Goal: Task Accomplishment & Management: Complete application form

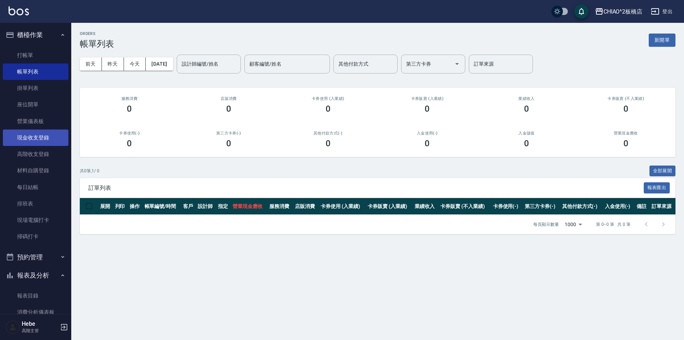
click at [37, 136] on link "現金收支登錄" at bounding box center [36, 137] width 66 height 16
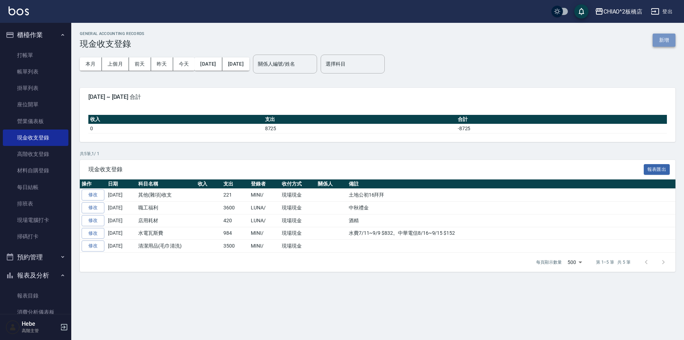
click at [661, 41] on button "新增" at bounding box center [664, 39] width 23 height 13
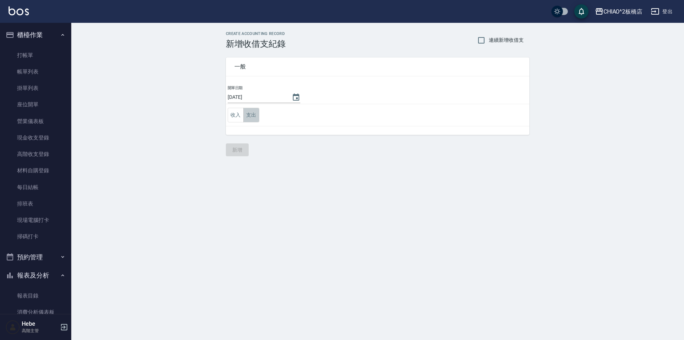
click at [251, 114] on button "支出" at bounding box center [251, 115] width 16 height 15
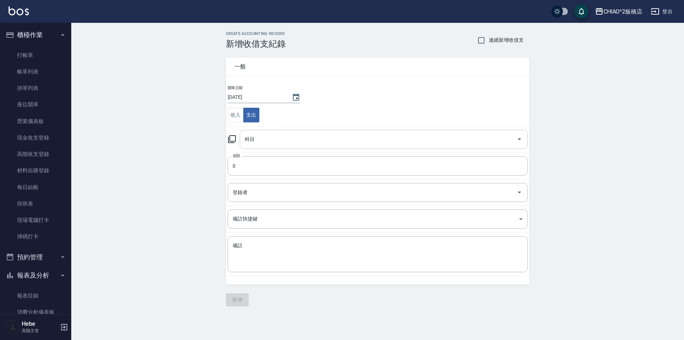
click at [260, 143] on input "科目" at bounding box center [378, 139] width 271 height 12
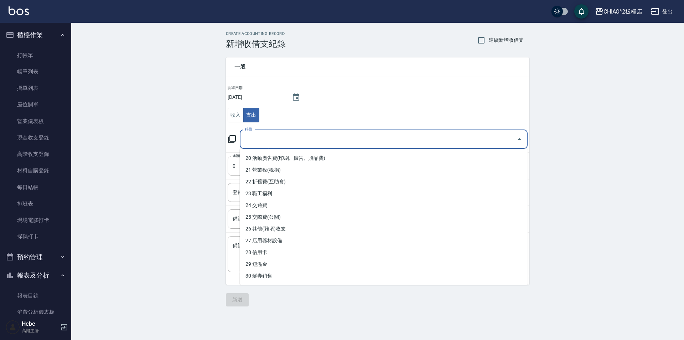
scroll to position [249, 0]
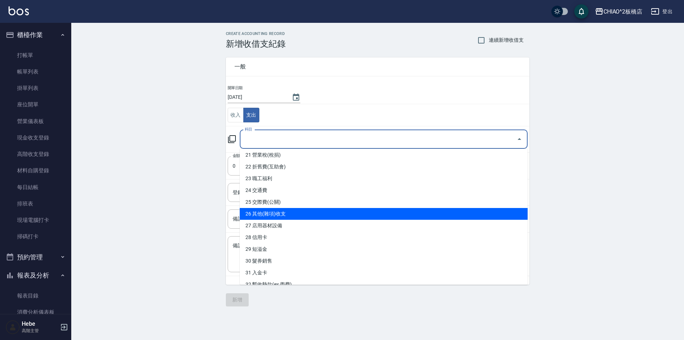
click at [275, 213] on li "26 其他(雜項)收支" at bounding box center [384, 214] width 288 height 12
type input "26 其他(雜項)收支"
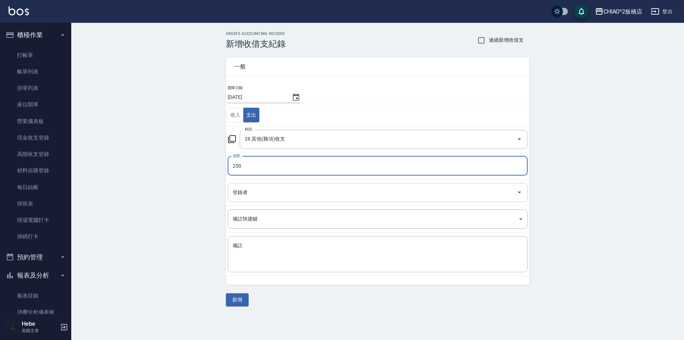
type input "250"
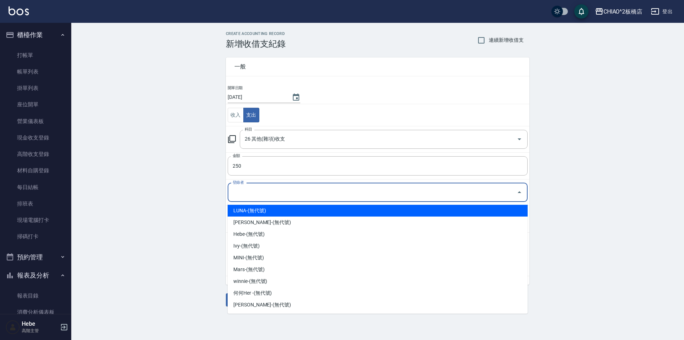
click at [244, 190] on input "登錄者" at bounding box center [372, 192] width 283 height 12
click at [248, 207] on li "LUNA-(無代號)" at bounding box center [378, 211] width 300 height 12
type input "LUNA-(無代號)"
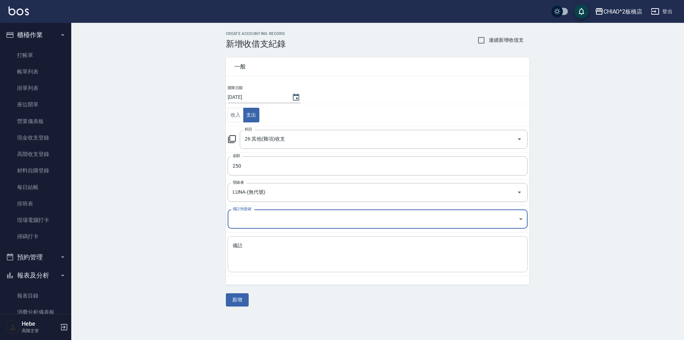
click at [246, 252] on textarea "備註" at bounding box center [378, 254] width 290 height 24
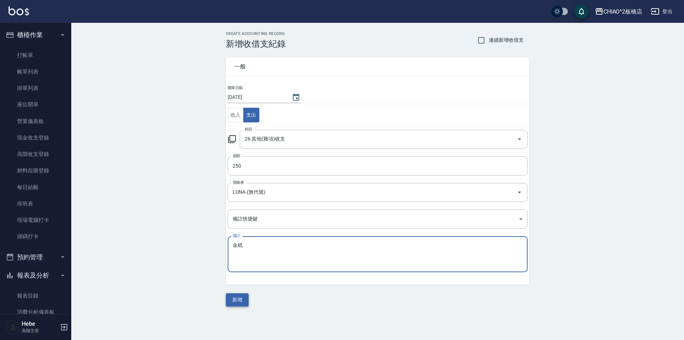
type textarea "金紙"
click at [241, 298] on button "新增" at bounding box center [237, 299] width 23 height 13
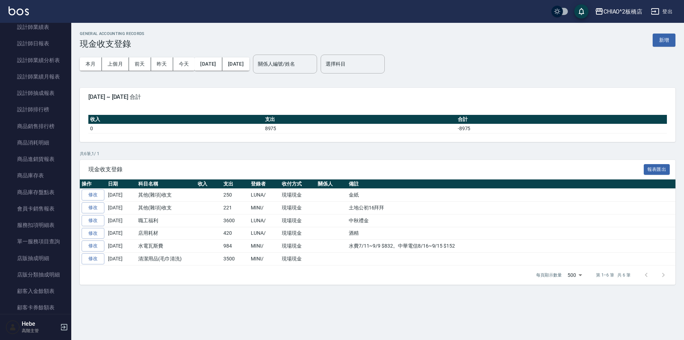
scroll to position [785, 0]
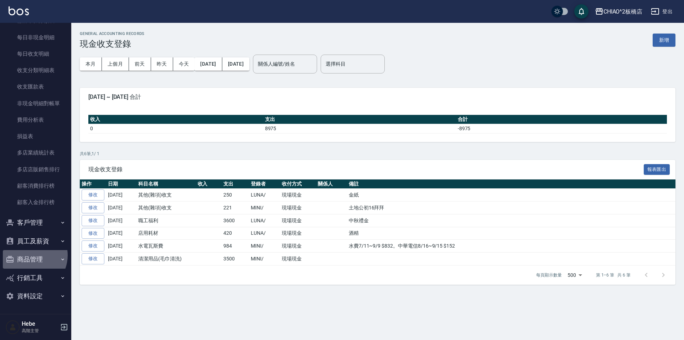
click at [30, 255] on button "商品管理" at bounding box center [36, 259] width 66 height 19
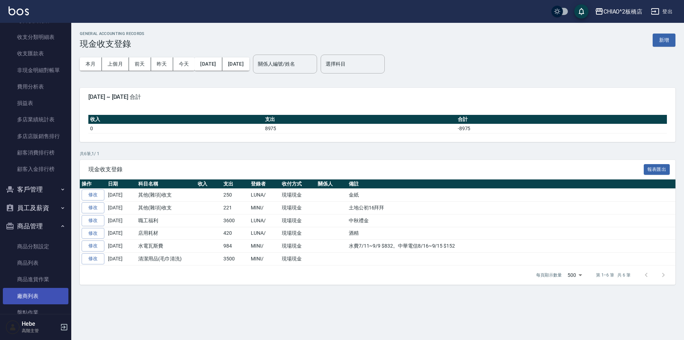
scroll to position [873, 0]
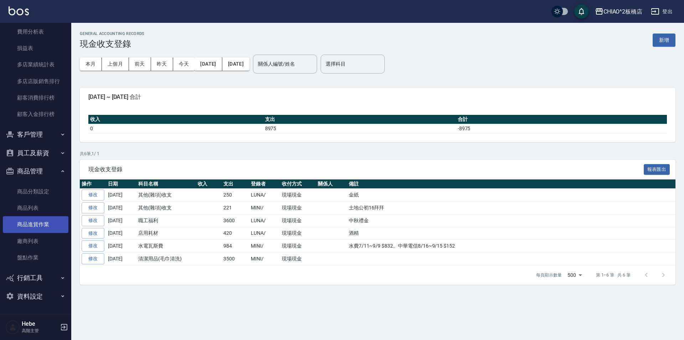
click at [35, 230] on link "商品進貨作業" at bounding box center [36, 224] width 66 height 16
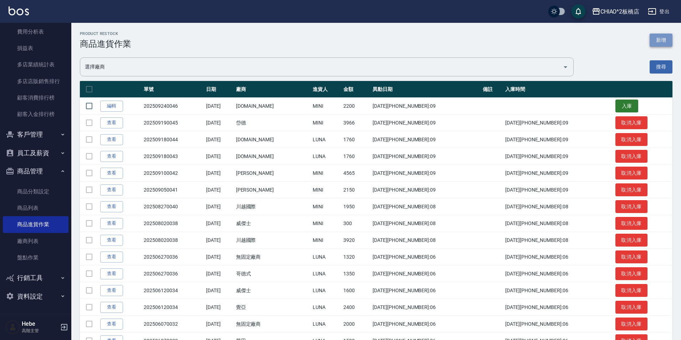
click at [658, 38] on button "新增" at bounding box center [660, 39] width 23 height 13
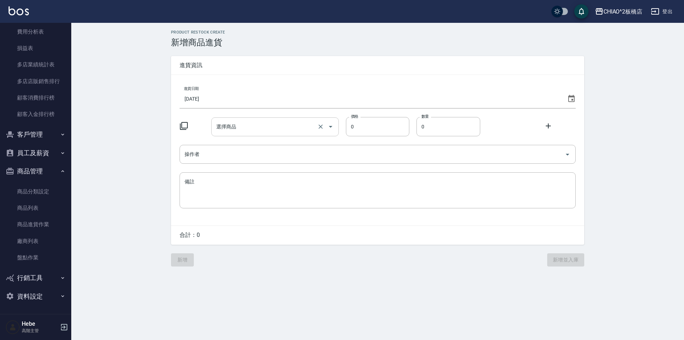
click at [270, 131] on input "選擇商品" at bounding box center [265, 126] width 101 height 12
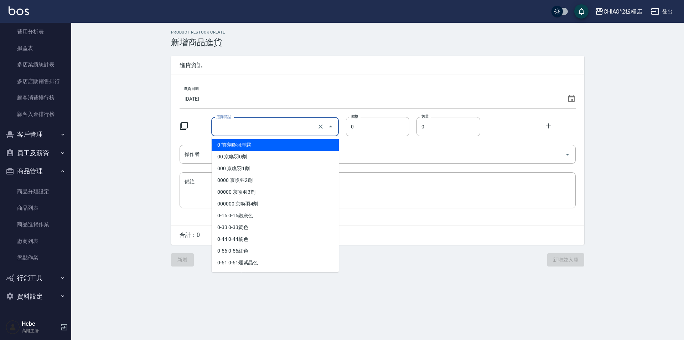
type input "ˇ"
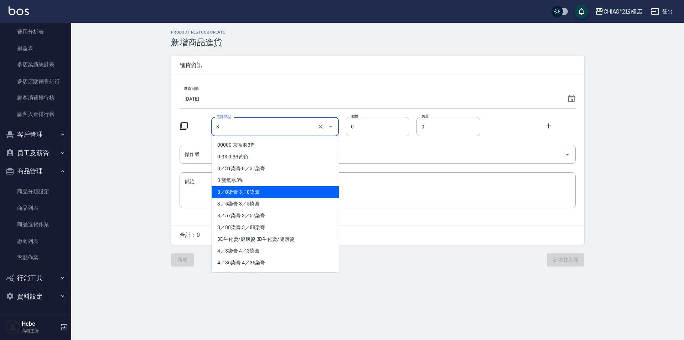
click at [220, 195] on li "3／0染膏 3／0染膏" at bounding box center [275, 192] width 127 height 12
type input "3／0染膏 3／0染膏"
type input "140"
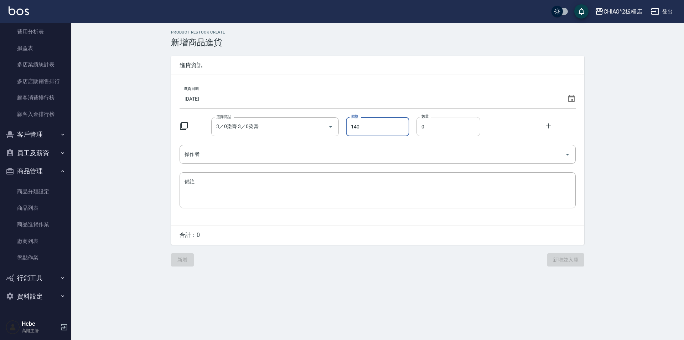
click at [466, 125] on input "0" at bounding box center [449, 126] width 64 height 19
type input "02"
click at [548, 127] on icon at bounding box center [548, 125] width 5 height 5
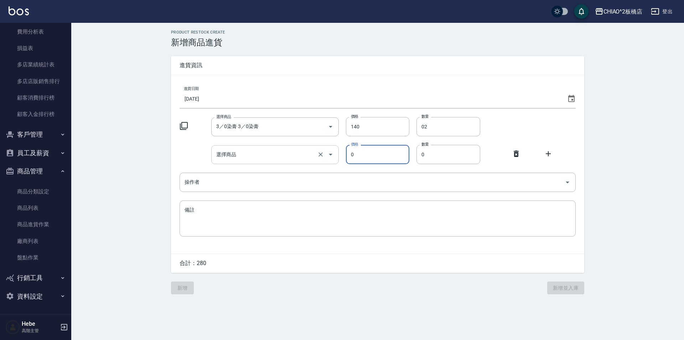
click at [272, 157] on input "選擇商品" at bounding box center [265, 154] width 101 height 12
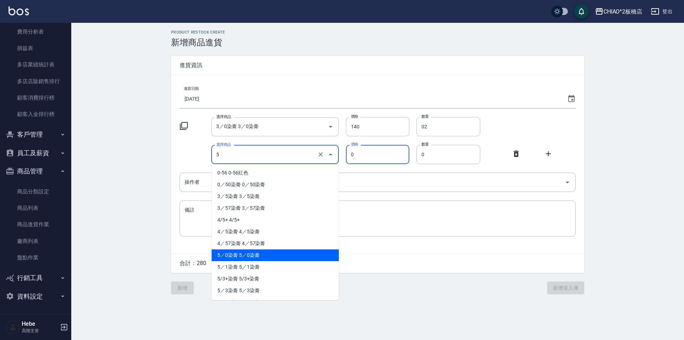
click at [228, 252] on li "5／0染膏 5／0染膏" at bounding box center [275, 255] width 127 height 12
type input "5／0染膏 5／0染膏"
type input "140"
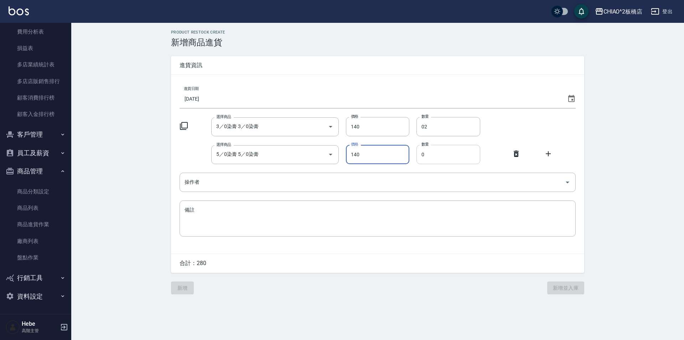
click at [426, 155] on input "0" at bounding box center [449, 154] width 64 height 19
type input "02"
click at [549, 153] on icon at bounding box center [548, 153] width 9 height 9
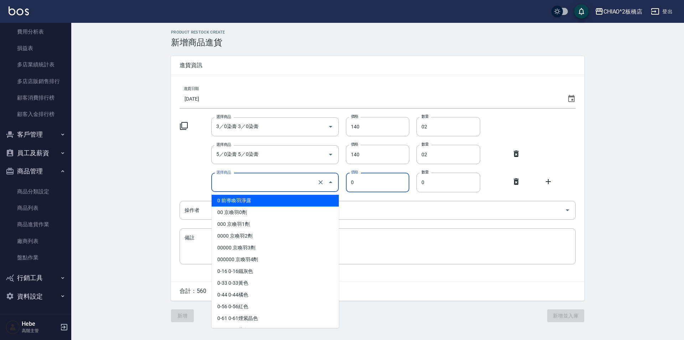
drag, startPoint x: 268, startPoint y: 181, endPoint x: 263, endPoint y: 185, distance: 6.9
click at [268, 181] on input "選擇商品" at bounding box center [265, 182] width 101 height 12
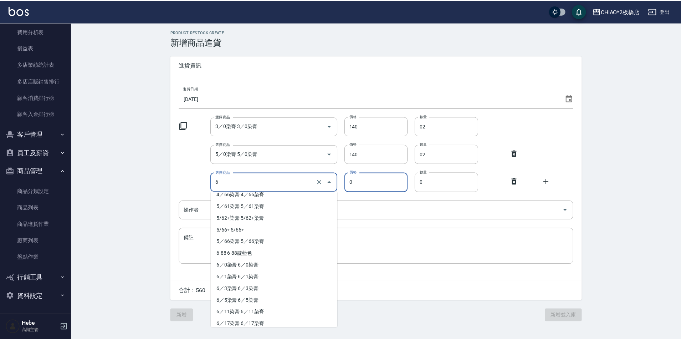
scroll to position [107, 0]
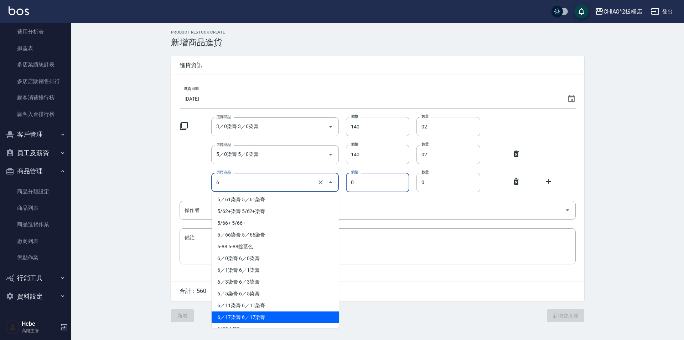
drag, startPoint x: 230, startPoint y: 316, endPoint x: 257, endPoint y: 298, distance: 32.6
click at [232, 315] on li "6／17染膏 6／17染膏" at bounding box center [275, 317] width 127 height 12
type input "6／17染膏 6／17染膏"
type input "140"
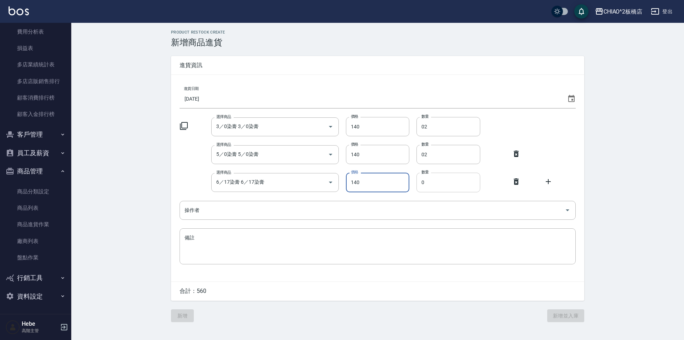
click at [434, 187] on input "0" at bounding box center [449, 181] width 64 height 19
type input "02"
click at [548, 180] on icon at bounding box center [548, 181] width 5 height 5
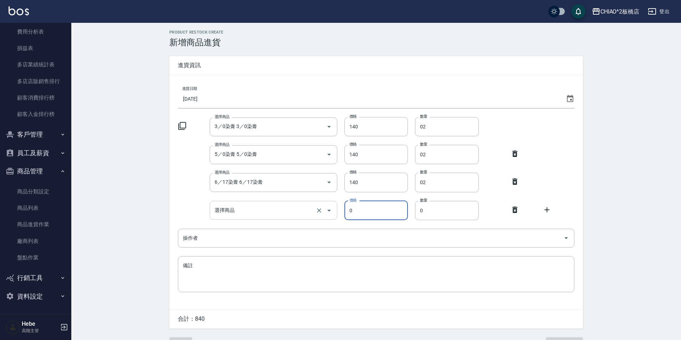
click at [284, 207] on input "選擇商品" at bounding box center [263, 210] width 101 height 12
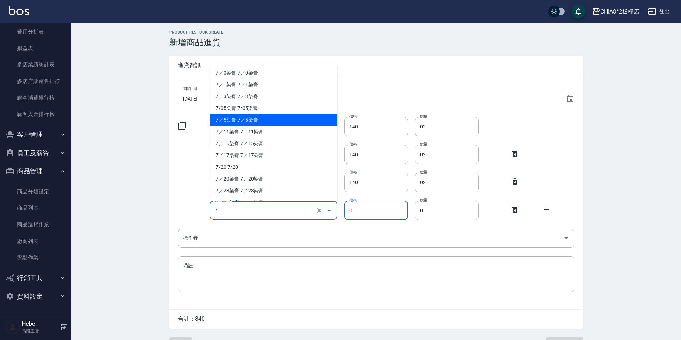
scroll to position [214, 0]
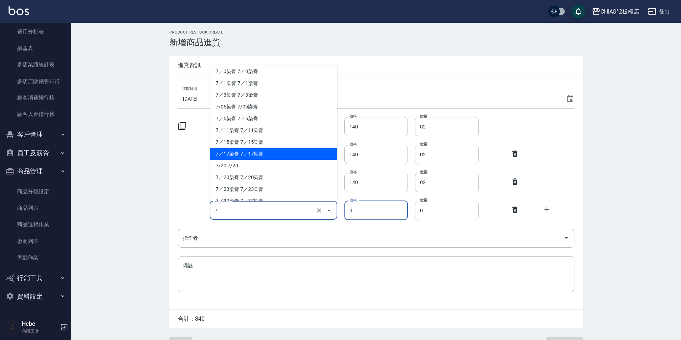
drag, startPoint x: 242, startPoint y: 157, endPoint x: 255, endPoint y: 156, distance: 13.9
click at [242, 157] on li "7／17染膏 7／17染膏" at bounding box center [273, 154] width 127 height 12
type input "7／17染膏 7／17染膏"
type input "140"
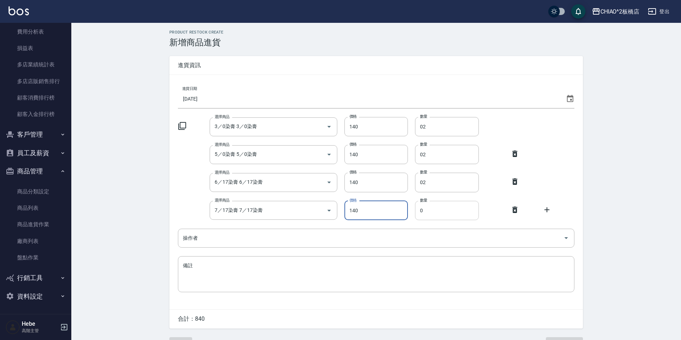
click at [428, 206] on input "0" at bounding box center [447, 210] width 64 height 19
type input "03"
drag, startPoint x: 547, startPoint y: 208, endPoint x: 426, endPoint y: 205, distance: 120.5
click at [545, 207] on icon at bounding box center [546, 209] width 9 height 9
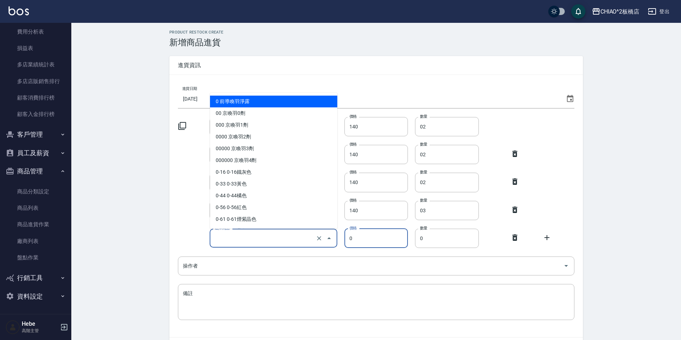
click at [281, 239] on input "選擇商品" at bounding box center [263, 238] width 101 height 12
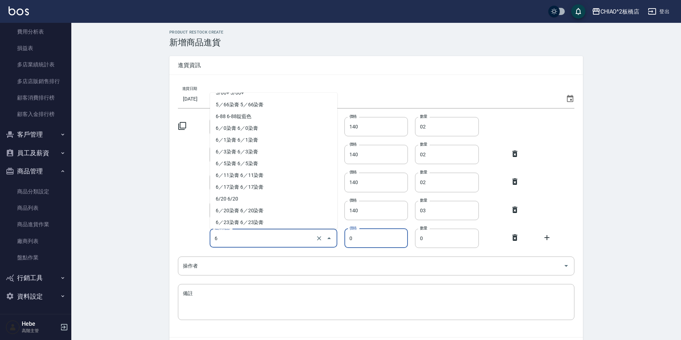
scroll to position [143, 0]
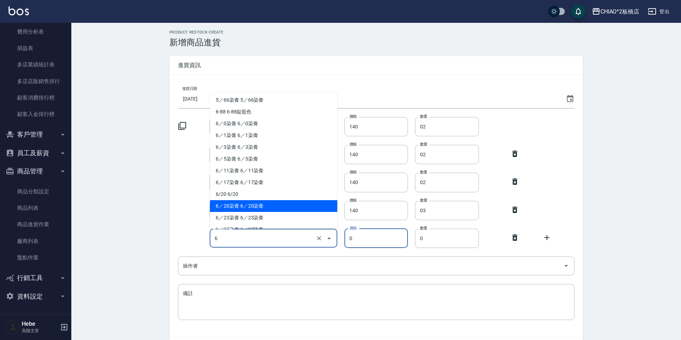
click at [256, 207] on li "6／20染膏 6／20染膏" at bounding box center [273, 206] width 127 height 12
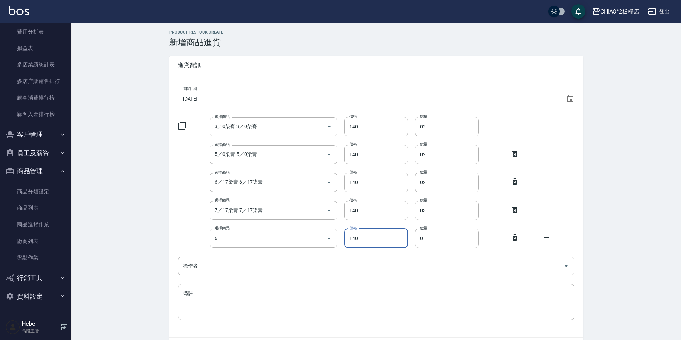
type input "6／20染膏 6／20染膏"
type input "140"
click at [446, 242] on input "0" at bounding box center [447, 237] width 64 height 19
type input "02"
click at [545, 241] on icon at bounding box center [546, 237] width 9 height 9
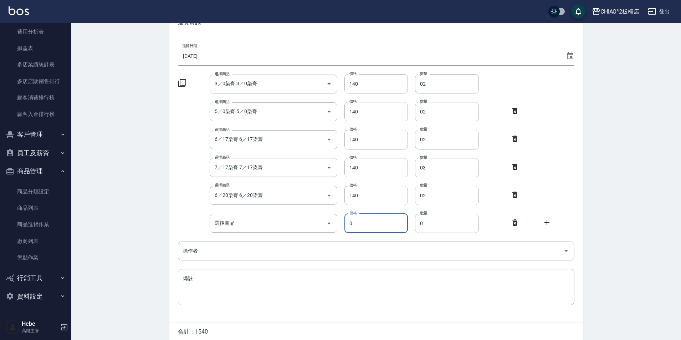
scroll to position [74, 0]
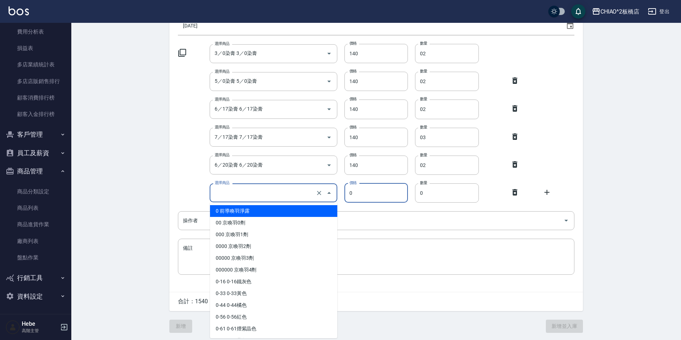
click at [261, 191] on input "選擇商品" at bounding box center [263, 192] width 101 height 12
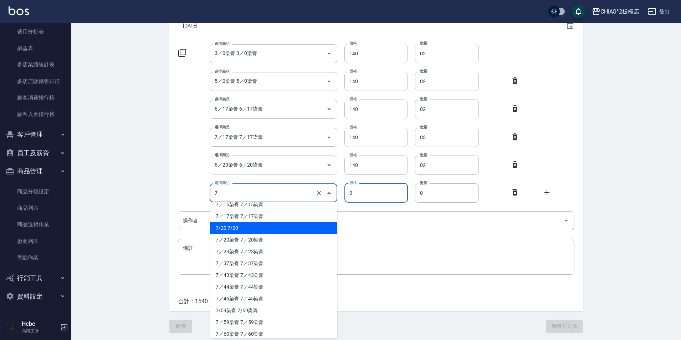
scroll to position [321, 0]
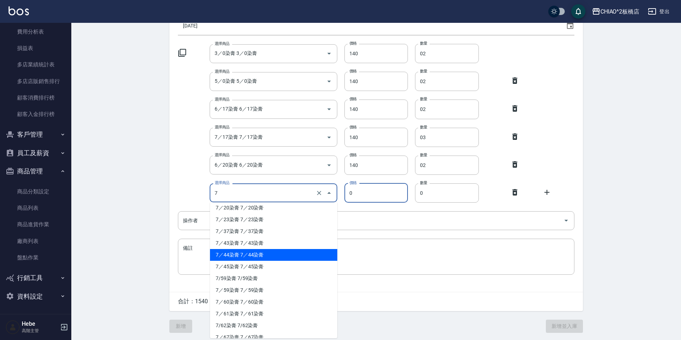
click at [231, 251] on li "7／44染膏 7／44染膏" at bounding box center [273, 255] width 127 height 12
type input "7／44染膏 7／44染膏"
type input "140"
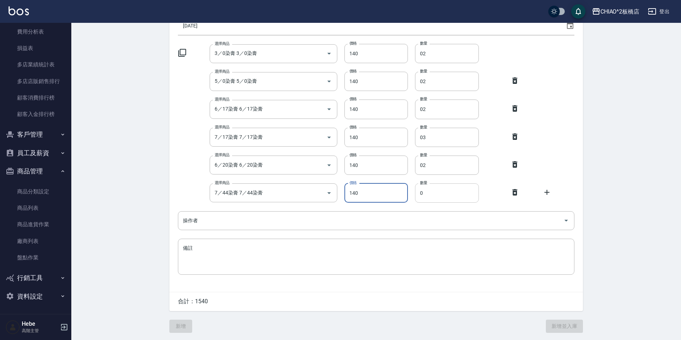
drag, startPoint x: 425, startPoint y: 194, endPoint x: 423, endPoint y: 189, distance: 5.9
click at [425, 192] on input "0" at bounding box center [447, 192] width 64 height 19
type input "01"
click at [546, 191] on icon at bounding box center [546, 192] width 9 height 9
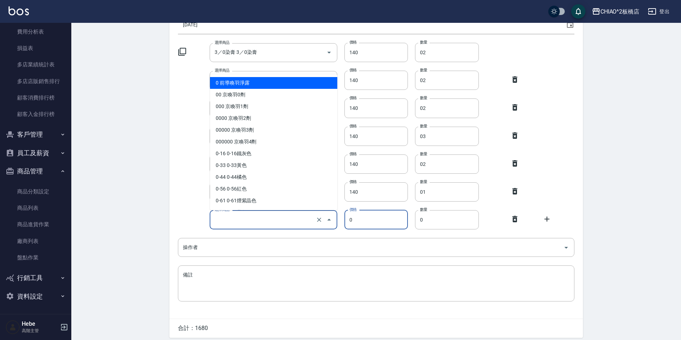
click at [295, 222] on input "選擇商品" at bounding box center [263, 219] width 101 height 12
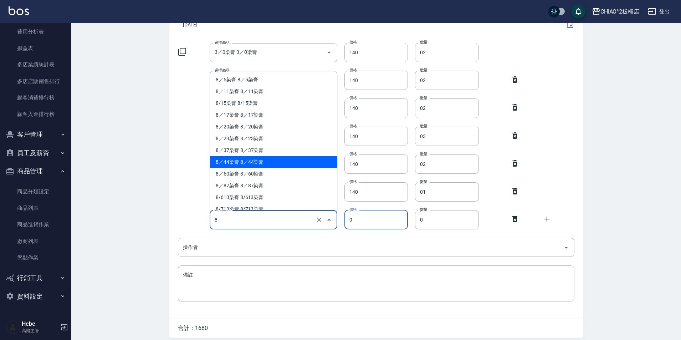
click at [244, 161] on li "8／44染膏 8／44染膏" at bounding box center [273, 162] width 127 height 12
type input "8／44染膏 8／44染膏"
type input "140"
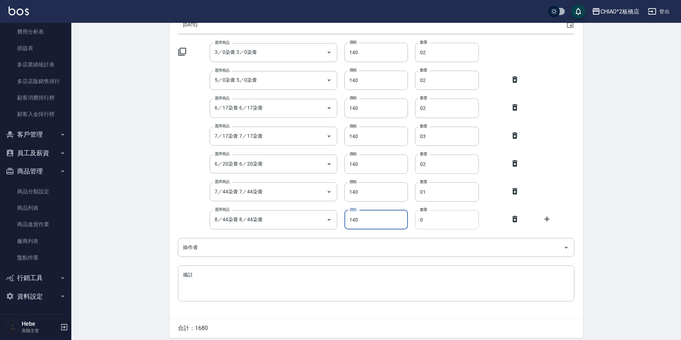
click at [429, 222] on input "0" at bounding box center [447, 219] width 64 height 19
type input "01"
click at [550, 220] on icon at bounding box center [546, 219] width 9 height 9
click at [320, 249] on icon "Clear" at bounding box center [318, 247] width 7 height 7
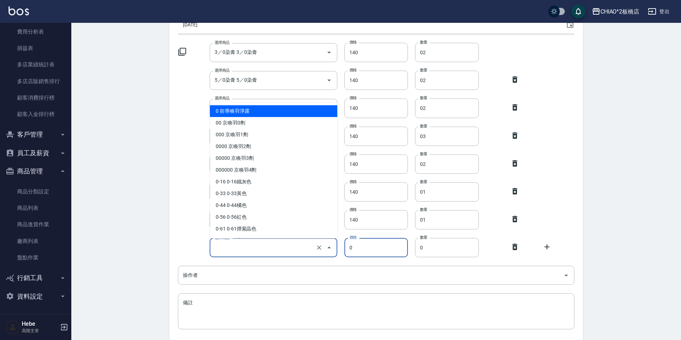
click at [298, 247] on input "選擇商品" at bounding box center [263, 247] width 101 height 12
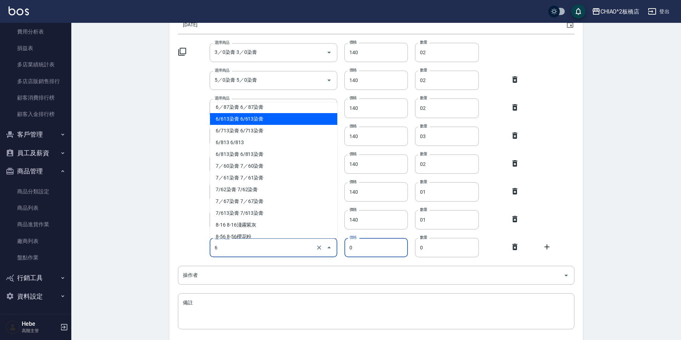
drag, startPoint x: 261, startPoint y: 115, endPoint x: 303, endPoint y: 123, distance: 42.4
click at [261, 115] on li "6/613染膏 6/613染膏" at bounding box center [273, 119] width 127 height 12
type input "6/613染膏 6/613染膏"
type input "140"
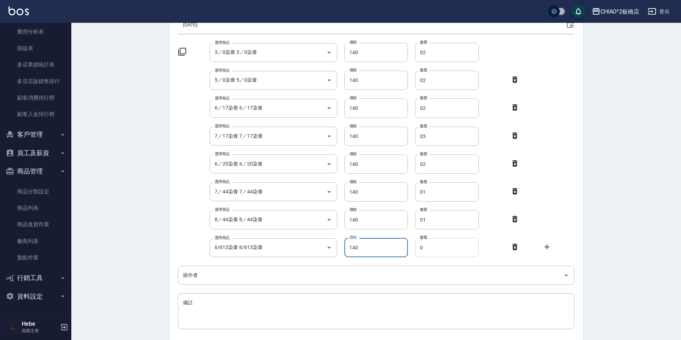
click at [434, 245] on input "0" at bounding box center [447, 247] width 64 height 19
type input "02"
click at [545, 247] on icon at bounding box center [546, 246] width 5 height 5
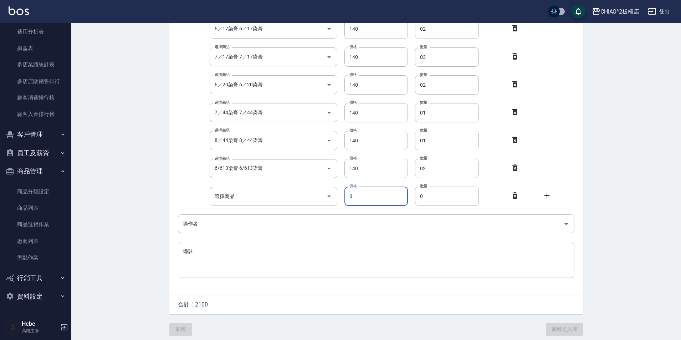
scroll to position [158, 0]
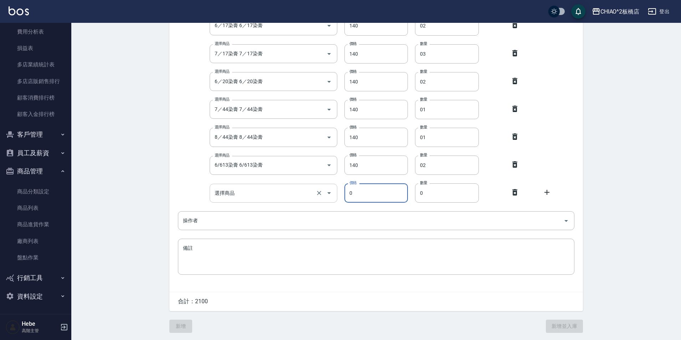
click at [284, 184] on div "選擇商品" at bounding box center [273, 193] width 127 height 19
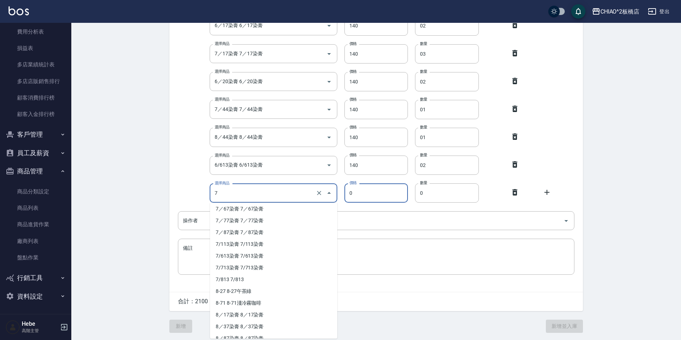
scroll to position [463, 0]
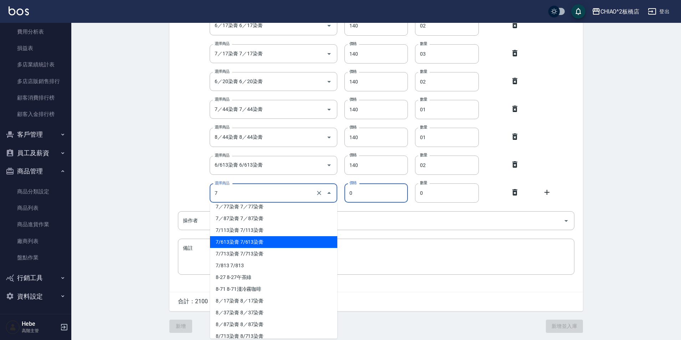
click at [249, 242] on li "7/613染膏 7/613染膏" at bounding box center [273, 242] width 127 height 12
type input "7/613染膏 7/613染膏"
type input "140"
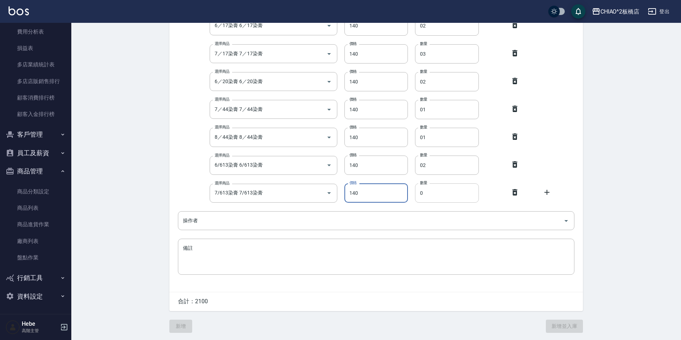
click at [433, 191] on input "0" at bounding box center [447, 192] width 64 height 19
type input "02"
click at [547, 192] on icon at bounding box center [546, 192] width 9 height 9
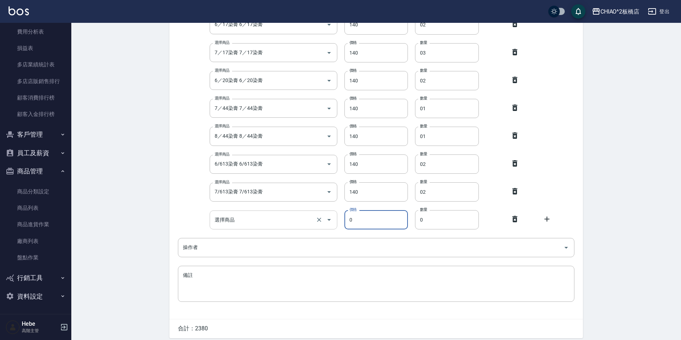
click at [256, 222] on input "選擇商品" at bounding box center [263, 219] width 101 height 12
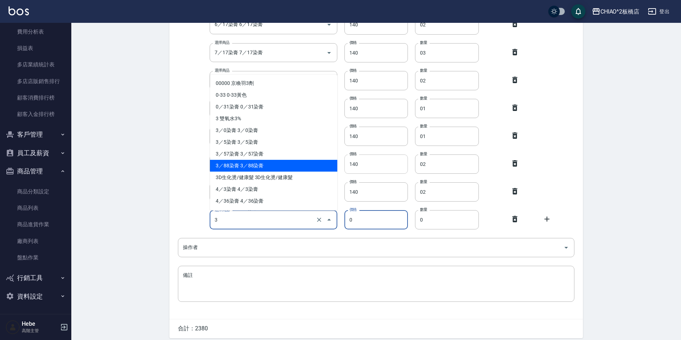
drag, startPoint x: 247, startPoint y: 167, endPoint x: 376, endPoint y: 166, distance: 128.3
click at [247, 167] on li "3／88染膏 3／88染膏" at bounding box center [273, 166] width 127 height 12
type input "3／88染膏 3／88染膏"
type input "140"
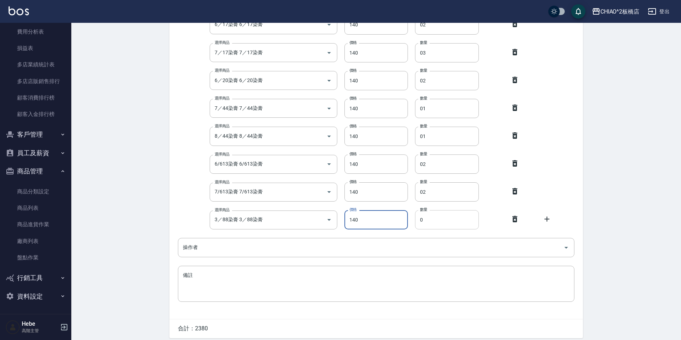
click at [434, 216] on input "0" at bounding box center [447, 219] width 64 height 19
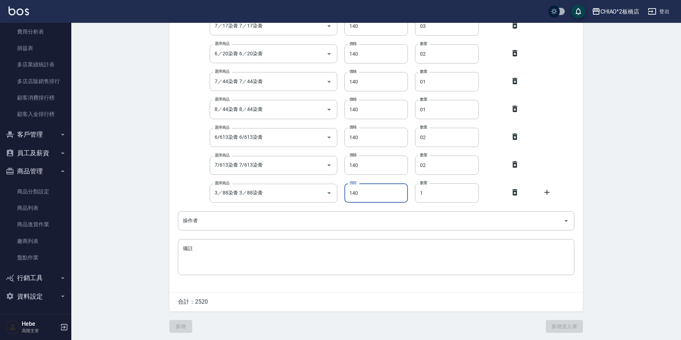
type input "1"
click at [544, 183] on div "選擇商品 3／88染膏 3／88染膏 選擇商品 價格 140 價格 數量 1 數量" at bounding box center [376, 192] width 396 height 19
click at [546, 188] on icon at bounding box center [546, 192] width 9 height 9
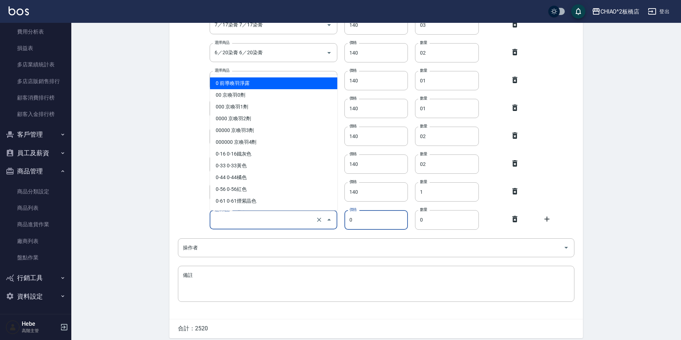
click at [298, 222] on input "選擇商品" at bounding box center [263, 219] width 101 height 12
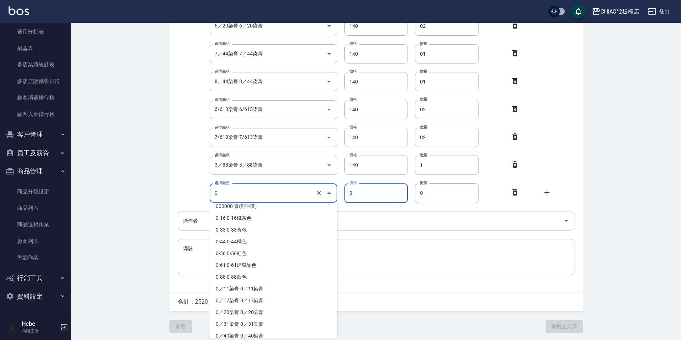
scroll to position [71, 0]
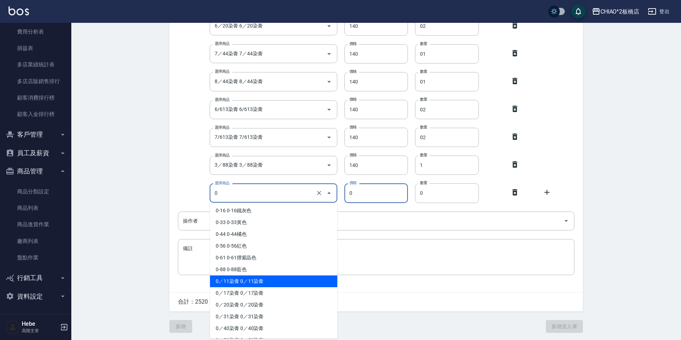
click at [236, 278] on li "0／11染膏 0／11染膏" at bounding box center [273, 281] width 127 height 12
type input "0／11染膏 0／11染膏"
type input "140"
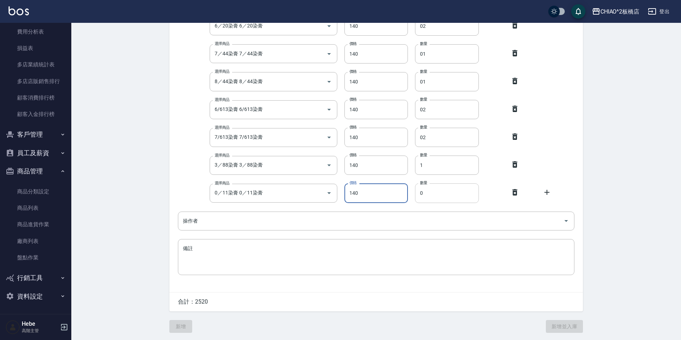
click at [431, 193] on input "0" at bounding box center [447, 192] width 64 height 19
type input "01"
click at [547, 191] on icon at bounding box center [546, 192] width 5 height 5
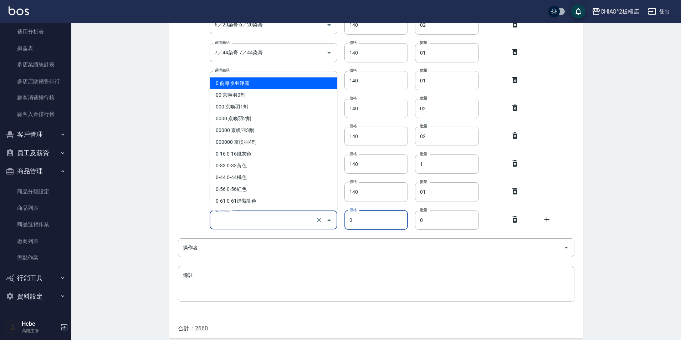
click at [308, 221] on input "選擇商品" at bounding box center [263, 219] width 101 height 12
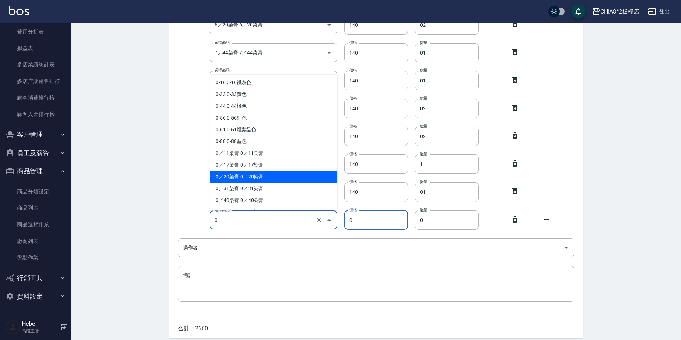
click at [234, 177] on li "0／20染膏 0／20染膏" at bounding box center [273, 177] width 127 height 12
type input "0／20染膏 0／20染膏"
type input "140"
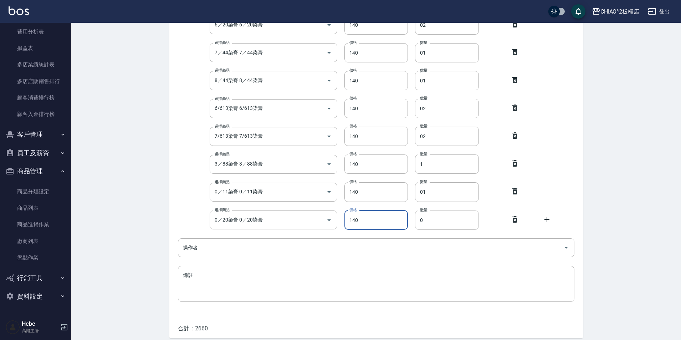
click at [439, 220] on input "0" at bounding box center [447, 219] width 64 height 19
type input "02"
click at [545, 215] on icon at bounding box center [546, 219] width 9 height 9
click at [304, 244] on input "選擇商品" at bounding box center [263, 247] width 101 height 12
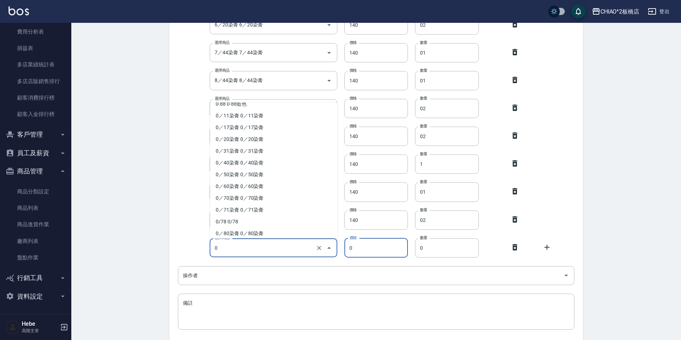
scroll to position [143, 0]
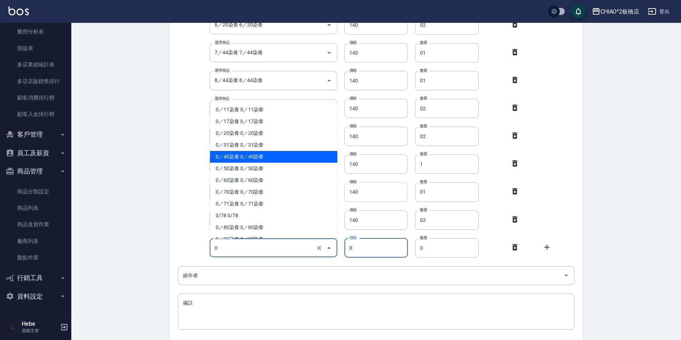
drag, startPoint x: 261, startPoint y: 159, endPoint x: 345, endPoint y: 189, distance: 89.2
click at [261, 159] on li "0／40染膏 0／40染膏" at bounding box center [273, 157] width 127 height 12
type input "0／40染膏 0／40染膏"
type input "140"
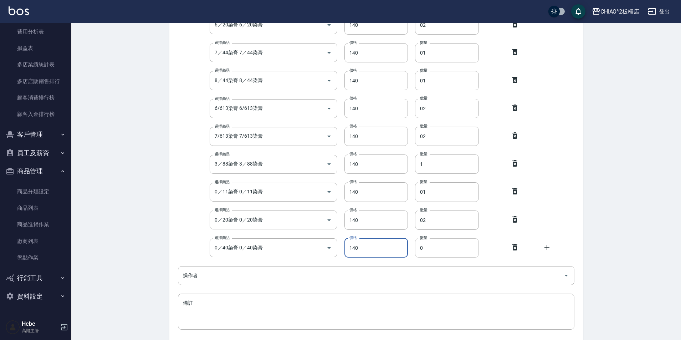
click at [430, 247] on input "0" at bounding box center [447, 247] width 64 height 19
type input "01"
click at [544, 248] on icon at bounding box center [546, 247] width 9 height 9
click at [284, 269] on input "選擇商品" at bounding box center [263, 275] width 101 height 12
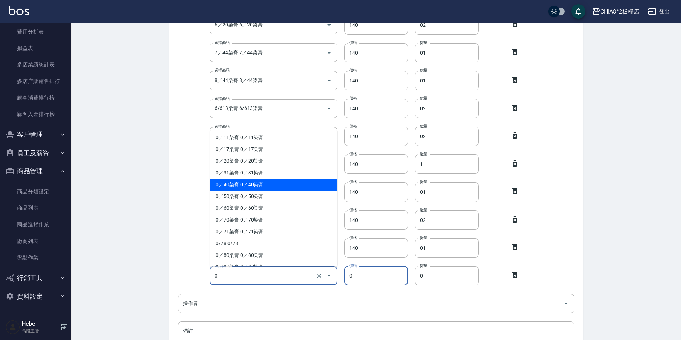
drag, startPoint x: 237, startPoint y: 194, endPoint x: 244, endPoint y: 194, distance: 6.8
click at [237, 194] on li "0／50染膏 0／50染膏" at bounding box center [273, 196] width 127 height 12
type input "0／50染膏 0／50染膏"
type input "140"
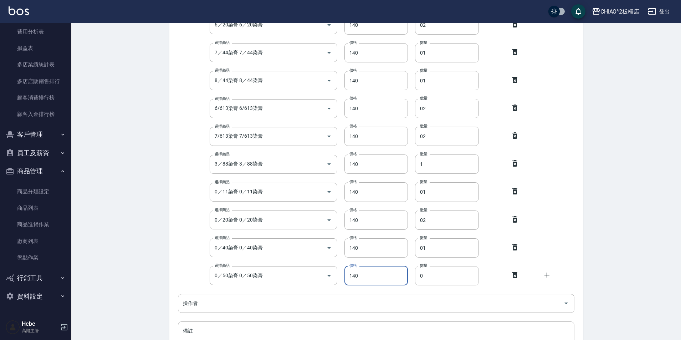
click at [439, 282] on input "0" at bounding box center [447, 275] width 64 height 19
type input "01"
drag, startPoint x: 545, startPoint y: 277, endPoint x: 521, endPoint y: 277, distance: 24.2
click at [542, 277] on div "選擇商品 0／50染膏 0／50染膏 選擇商品 價格 140 價格 數量 01 數量" at bounding box center [376, 275] width 396 height 19
click at [545, 274] on icon at bounding box center [546, 274] width 9 height 9
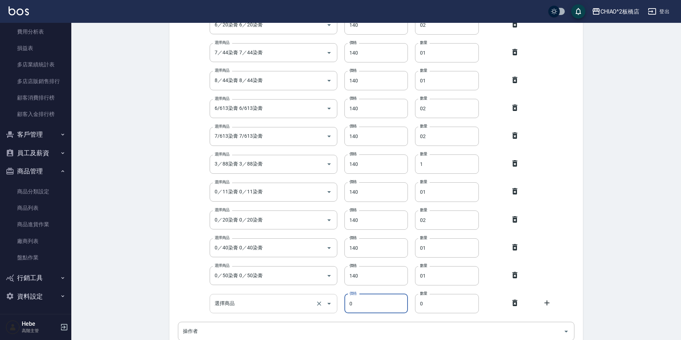
click at [266, 299] on input "選擇商品" at bounding box center [263, 303] width 101 height 12
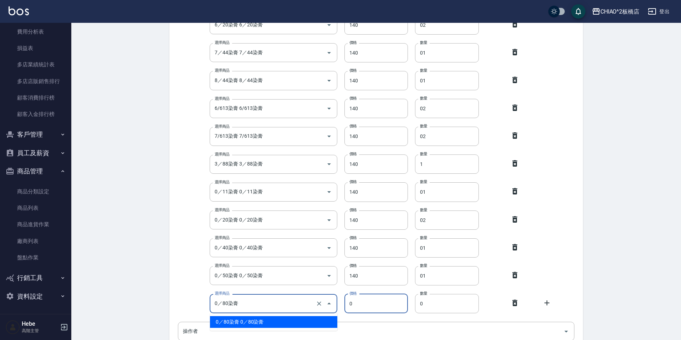
click at [269, 322] on li "0／80染膏 0／80染膏" at bounding box center [273, 322] width 127 height 12
type input "0／80染膏 0／80染膏"
type input "140"
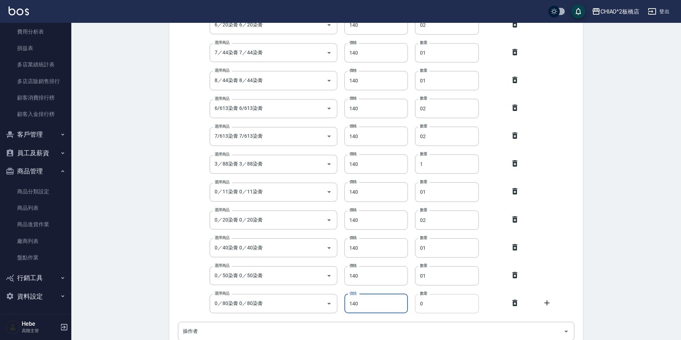
click at [427, 303] on input "0" at bounding box center [447, 303] width 64 height 19
type input "03"
drag, startPoint x: 548, startPoint y: 301, endPoint x: 508, endPoint y: 298, distance: 39.3
click at [546, 299] on icon at bounding box center [546, 302] width 9 height 9
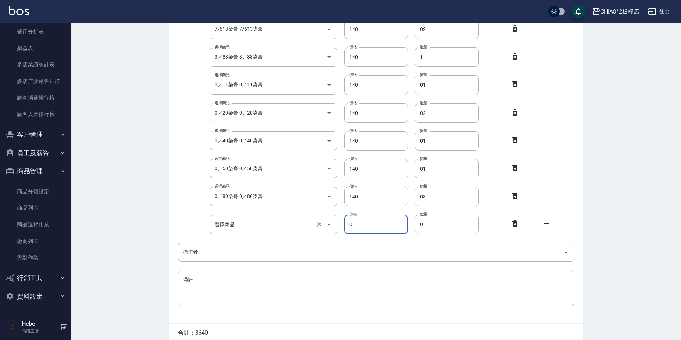
click at [280, 226] on input "選擇商品" at bounding box center [263, 224] width 101 height 12
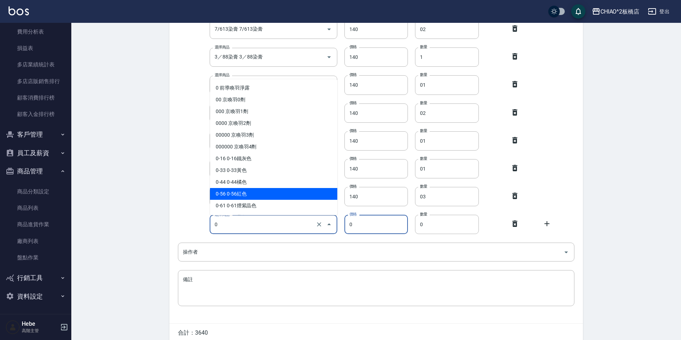
scroll to position [107, 0]
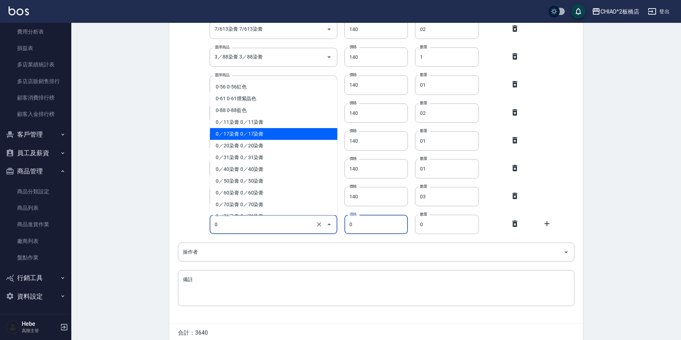
drag, startPoint x: 242, startPoint y: 128, endPoint x: 256, endPoint y: 137, distance: 17.1
click at [242, 128] on li "0／17染膏 0／17染膏" at bounding box center [273, 134] width 127 height 12
type input "0／17染膏 0／17染膏"
type input "140"
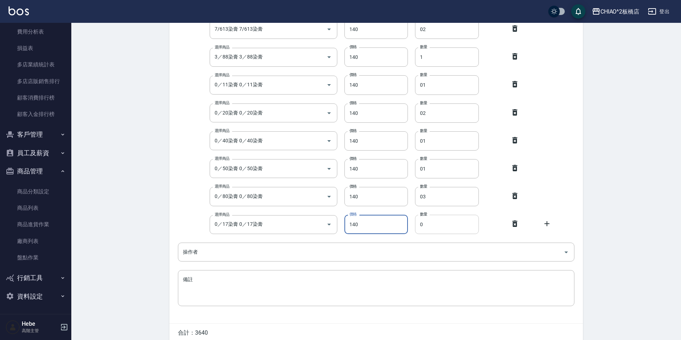
click at [433, 224] on input "0" at bounding box center [447, 224] width 64 height 19
type input "01"
click at [544, 224] on icon at bounding box center [546, 223] width 5 height 5
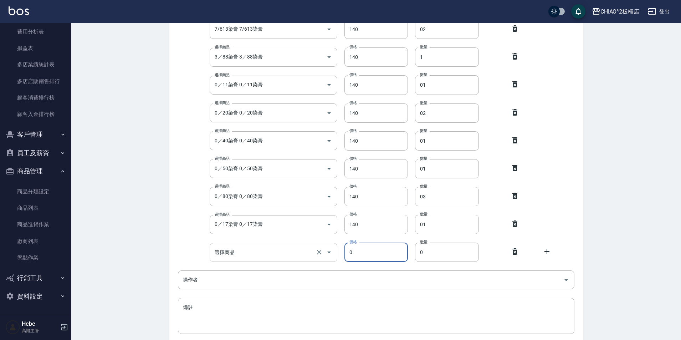
click at [270, 255] on input "選擇商品" at bounding box center [263, 252] width 101 height 12
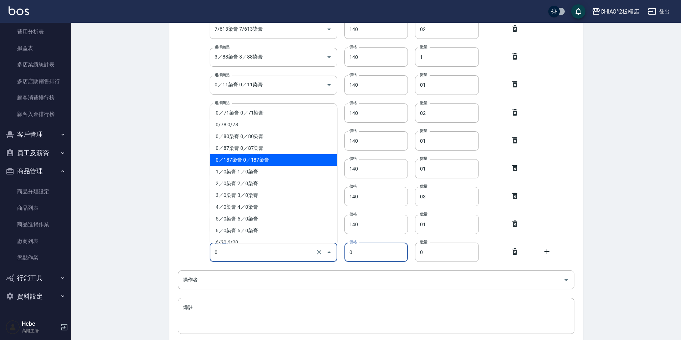
scroll to position [249, 0]
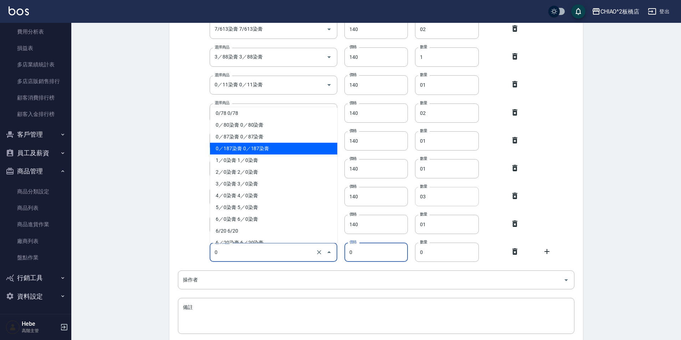
drag, startPoint x: 227, startPoint y: 146, endPoint x: 415, endPoint y: 201, distance: 196.0
click at [227, 146] on li "0／187染膏 0／187染膏" at bounding box center [273, 149] width 127 height 12
type input "0／187染膏 0／187染膏"
type input "140"
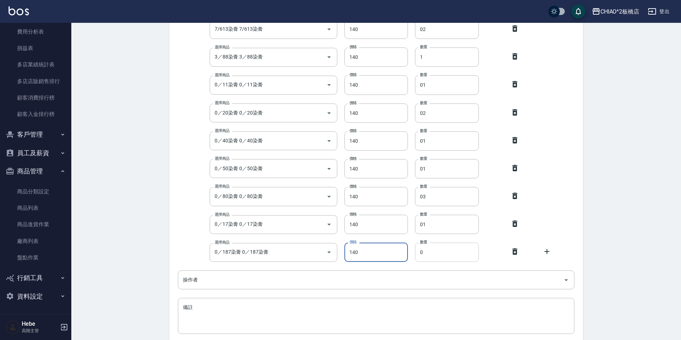
click at [439, 251] on input "0" at bounding box center [447, 251] width 64 height 19
type input "02"
click at [544, 253] on icon at bounding box center [546, 251] width 9 height 9
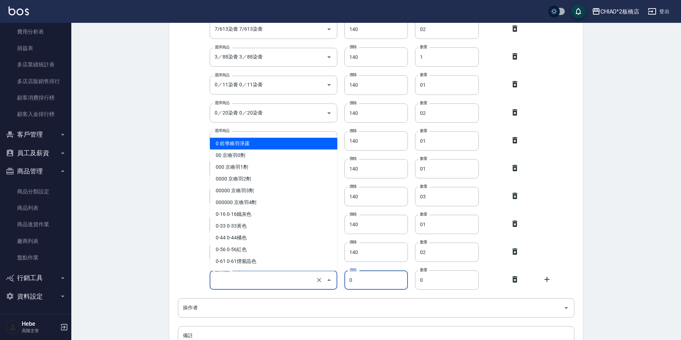
click at [288, 280] on input "選擇商品" at bounding box center [263, 280] width 101 height 12
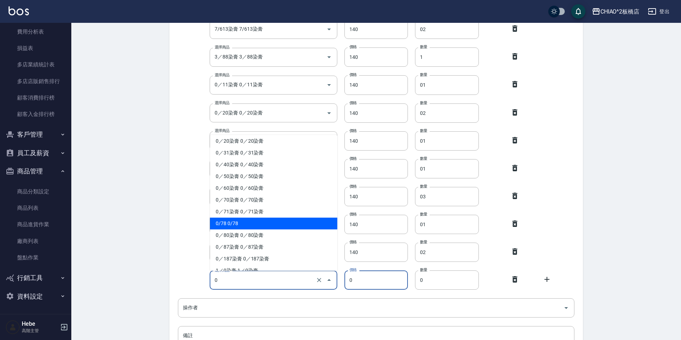
scroll to position [178, 0]
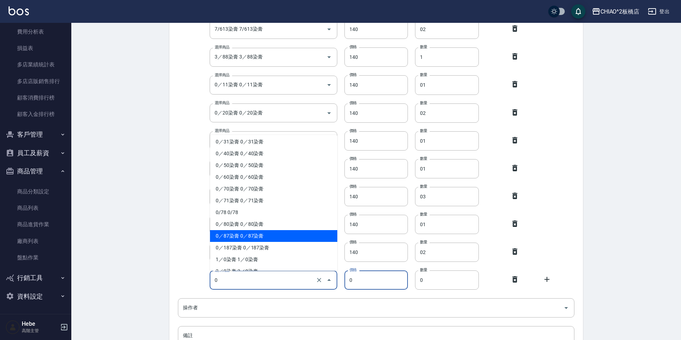
drag, startPoint x: 233, startPoint y: 234, endPoint x: 340, endPoint y: 258, distance: 110.1
click at [233, 234] on li "0／87染膏 0／87染膏" at bounding box center [273, 236] width 127 height 12
type input "0／87染膏 0／87染膏"
type input "140"
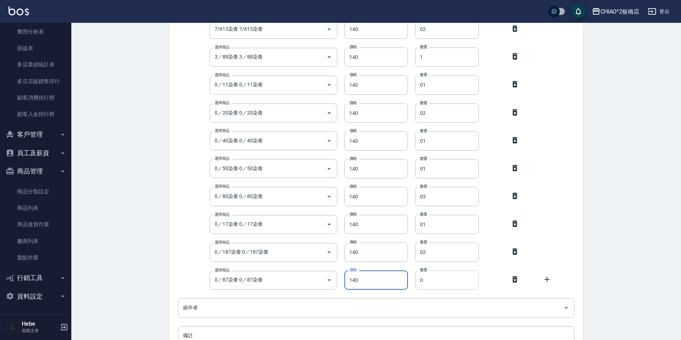
click at [433, 285] on input "0" at bounding box center [447, 279] width 64 height 19
type input "02"
click at [548, 279] on icon at bounding box center [546, 279] width 5 height 5
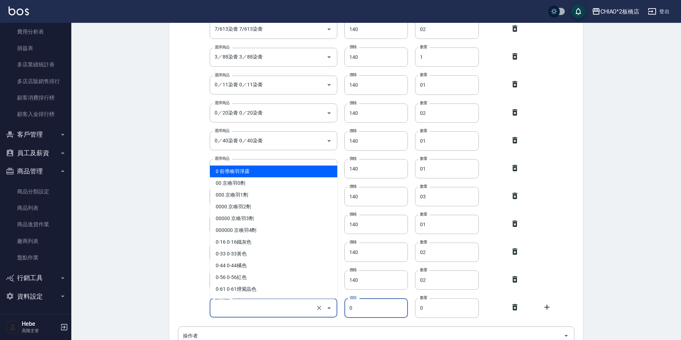
click at [299, 308] on input "選擇商品" at bounding box center [263, 307] width 101 height 12
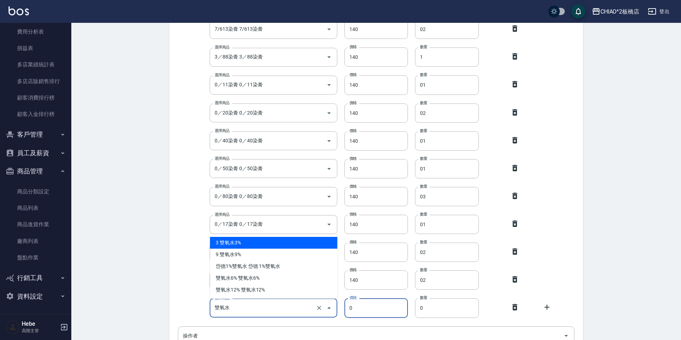
drag, startPoint x: 232, startPoint y: 244, endPoint x: 233, endPoint y: 247, distance: 3.7
click at [232, 244] on li "3 雙氧水3%" at bounding box center [273, 243] width 127 height 12
type input "3 雙氧水3%"
type input "140"
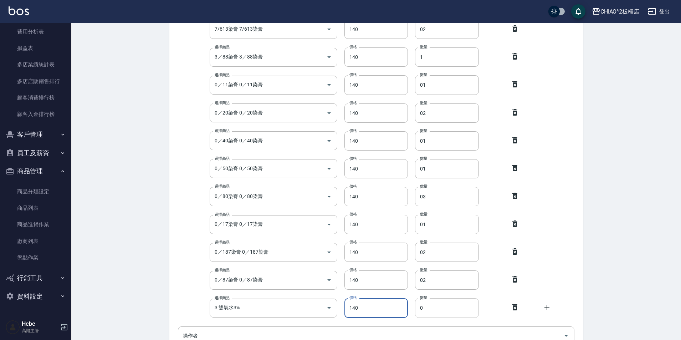
click at [439, 314] on input "0" at bounding box center [447, 307] width 64 height 19
type input "02"
click at [545, 308] on icon at bounding box center [546, 307] width 9 height 9
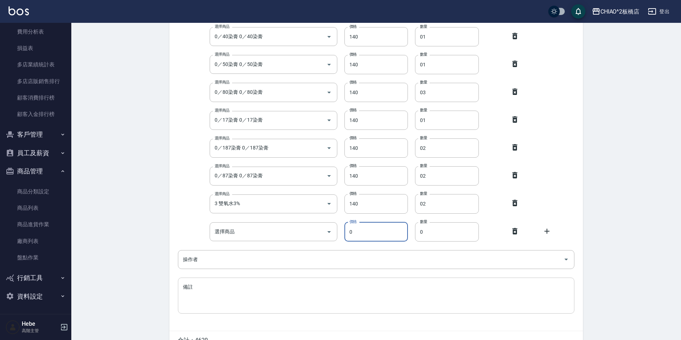
scroll to position [427, 0]
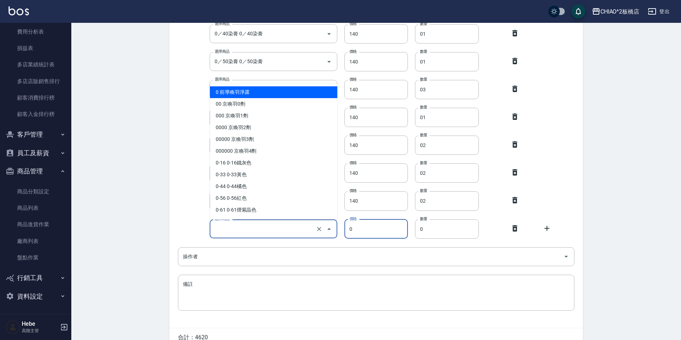
click at [259, 228] on input "選擇商品" at bounding box center [263, 228] width 101 height 12
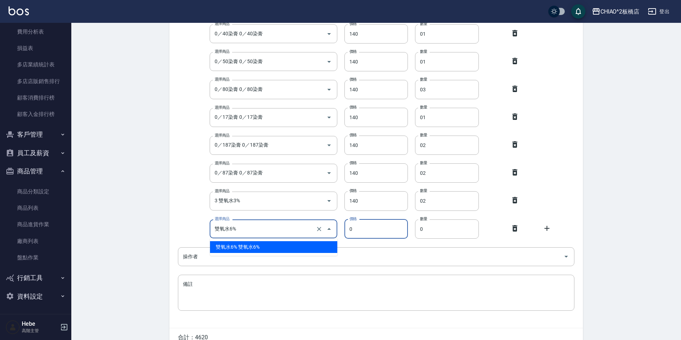
click at [249, 247] on li "雙氧水6% 雙氧水6%" at bounding box center [273, 247] width 127 height 12
type input "雙氧水6% 雙氧水6%"
type input "140"
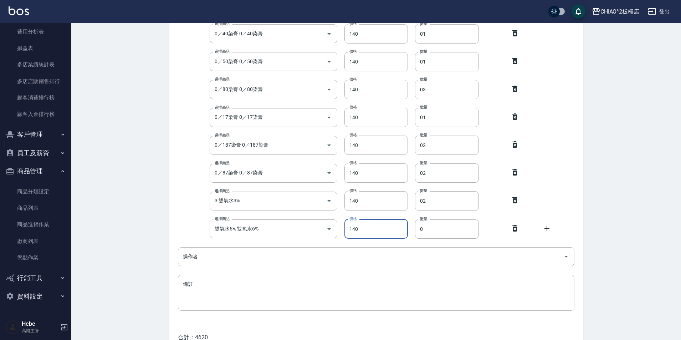
drag, startPoint x: 428, startPoint y: 232, endPoint x: 424, endPoint y: 221, distance: 11.7
click at [426, 230] on input "0" at bounding box center [447, 228] width 64 height 19
type input "04"
click at [548, 228] on icon at bounding box center [546, 228] width 5 height 5
click at [287, 262] on input "選擇商品" at bounding box center [263, 256] width 101 height 12
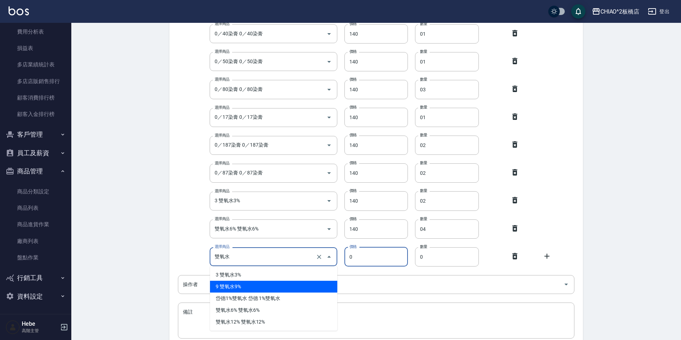
click at [234, 284] on li "9 雙氧水9%" at bounding box center [273, 286] width 127 height 12
type input "9 雙氧水9%"
type input "140"
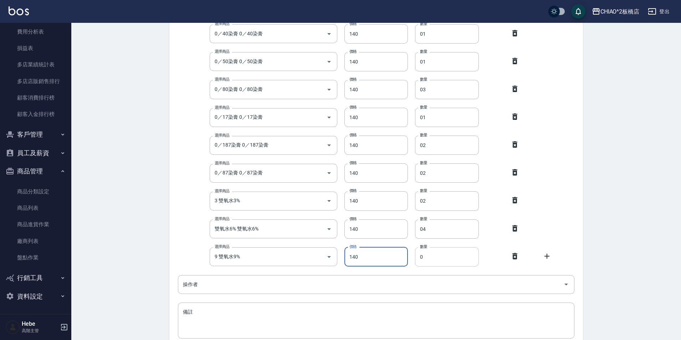
click at [449, 257] on input "0" at bounding box center [447, 256] width 64 height 19
type input "03"
drag, startPoint x: 546, startPoint y: 257, endPoint x: 342, endPoint y: 271, distance: 204.4
click at [545, 256] on icon at bounding box center [546, 256] width 9 height 9
click at [277, 284] on input "選擇商品" at bounding box center [263, 284] width 101 height 12
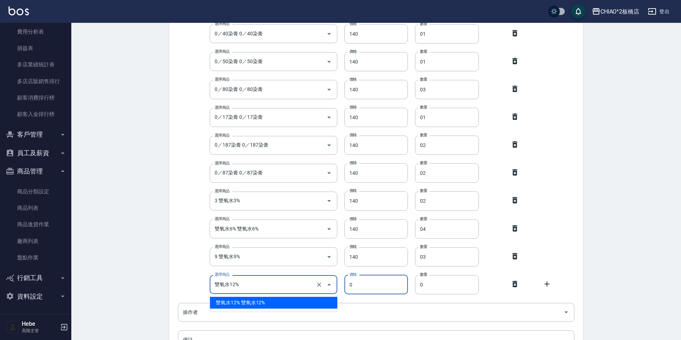
click at [253, 300] on li "雙氧水12% 雙氧水12%" at bounding box center [273, 302] width 127 height 12
type input "雙氧水12% 雙氧水12%"
type input "140"
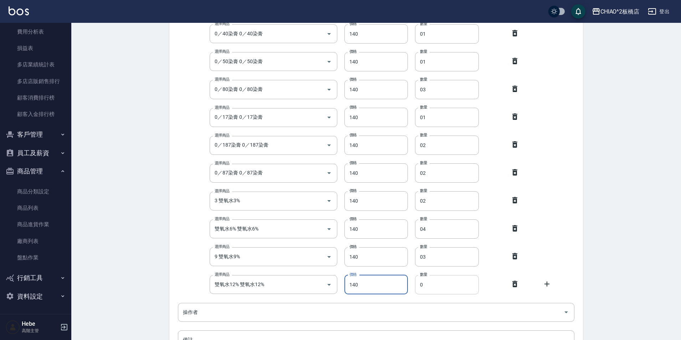
click at [436, 280] on input "0" at bounding box center [447, 284] width 64 height 19
type input "01"
click at [546, 282] on icon at bounding box center [546, 283] width 9 height 9
click at [259, 310] on input "選擇商品" at bounding box center [263, 312] width 101 height 12
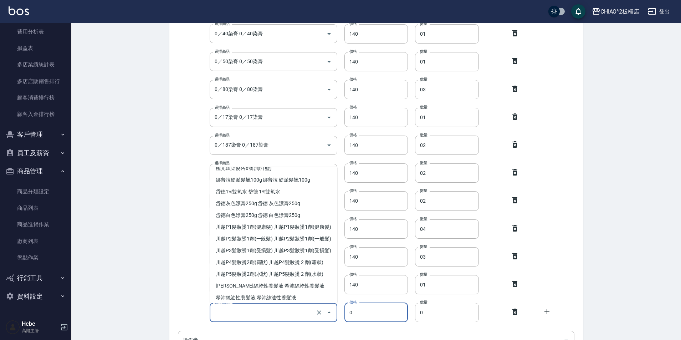
scroll to position [2851, 0]
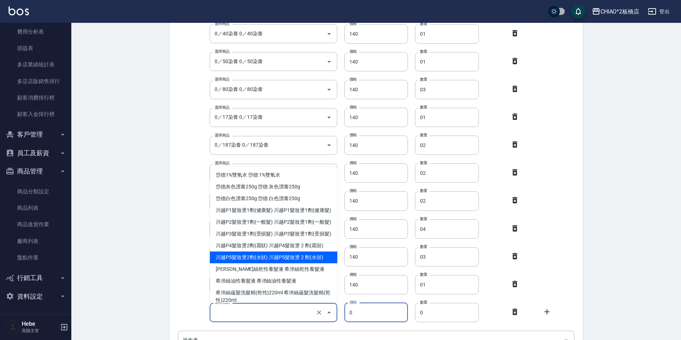
drag, startPoint x: 229, startPoint y: 276, endPoint x: 407, endPoint y: 304, distance: 180.3
click at [229, 263] on li "川越P5髮妝燙2劑(水狀) 川越P5髮妝燙 2 劑(水狀)" at bounding box center [273, 257] width 127 height 12
type input "川越P5髮妝燙2劑(水狀) 川越P5髮妝燙 2 劑(水狀)"
type input "250"
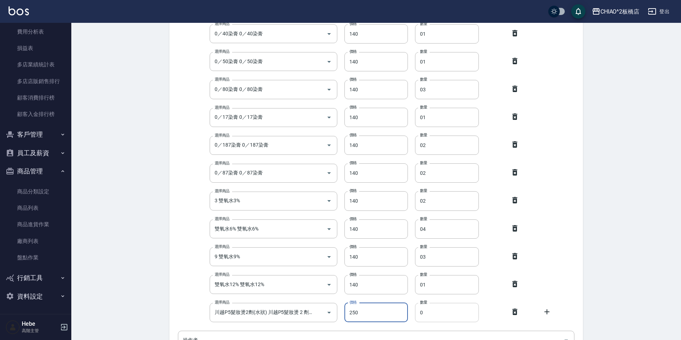
click at [443, 309] on input "0" at bounding box center [447, 312] width 64 height 19
type input "03"
click at [549, 313] on icon at bounding box center [546, 311] width 9 height 9
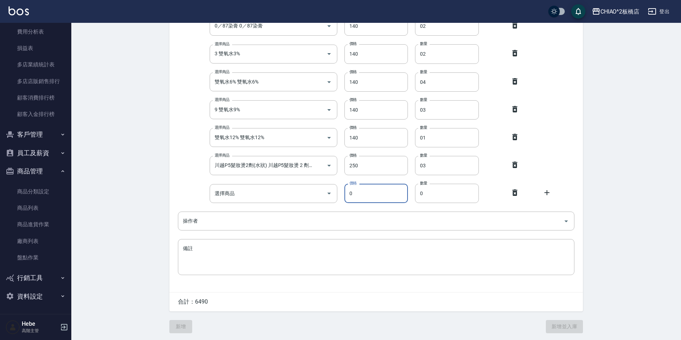
scroll to position [575, 0]
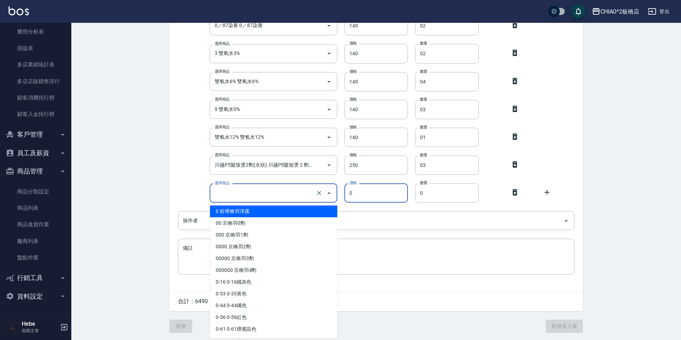
click at [256, 195] on input "選擇商品" at bounding box center [263, 193] width 101 height 12
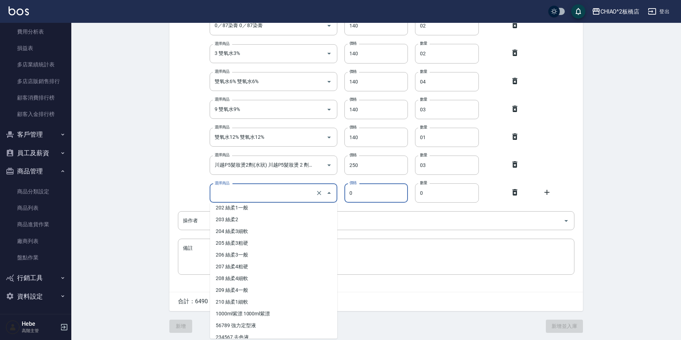
scroll to position [1924, 0]
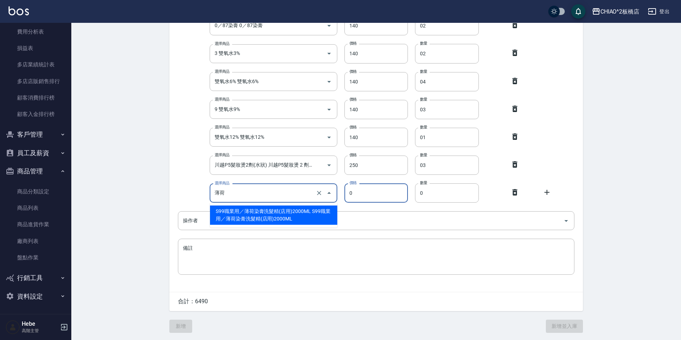
click at [246, 218] on li "S99職業用／薄荷染膏洗髮精(店用)2000ML S99職業用／薄荷染膏洗髮精(店用)2000ML" at bounding box center [273, 214] width 127 height 19
type input "S99職業用／薄荷染膏洗髮精(店用)2000ML S99職業用／薄荷染膏洗髮精(店用)2000ML"
type input "280"
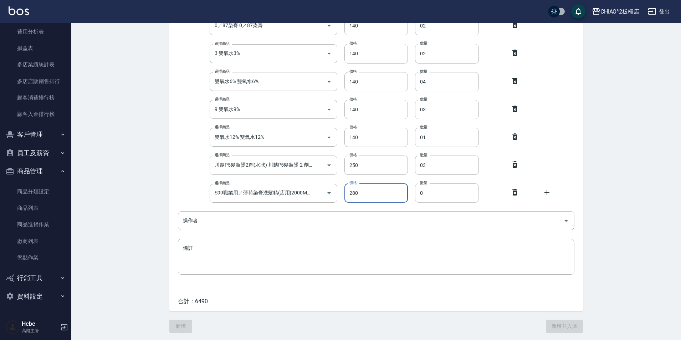
click at [454, 187] on input "0" at bounding box center [447, 192] width 64 height 19
type input "03"
drag, startPoint x: 547, startPoint y: 190, endPoint x: 392, endPoint y: 198, distance: 154.5
click at [546, 190] on icon at bounding box center [546, 192] width 9 height 9
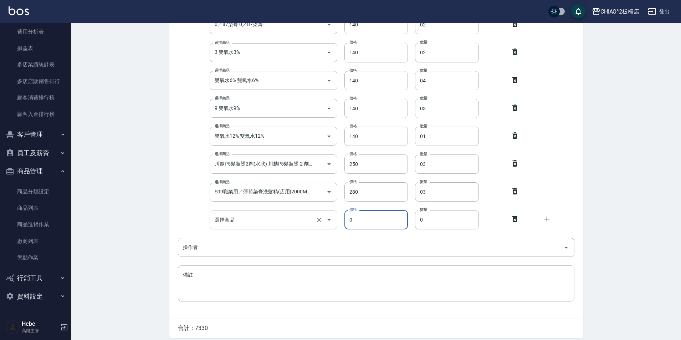
click at [262, 220] on input "選擇商品" at bounding box center [263, 219] width 101 height 12
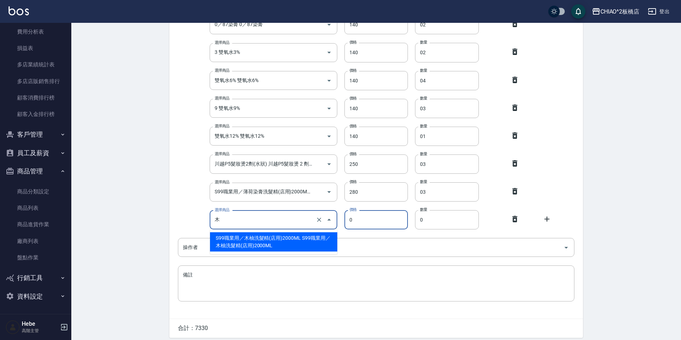
click at [261, 236] on li "S99職業用／木柚洗髮精(店用)2000ML S99職業用／木柚洗髮精(店用)2000ML" at bounding box center [273, 241] width 127 height 19
type input "S99職業用／木柚洗髮精(店用)2000ML S99職業用／木柚洗髮精(店用)2000ML"
type input "280"
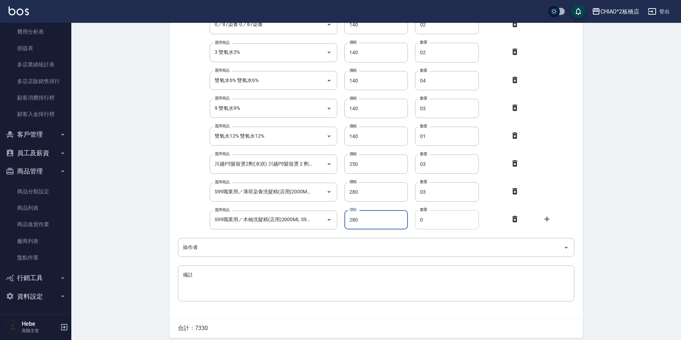
click at [436, 219] on input "0" at bounding box center [447, 219] width 64 height 19
type input "02"
click at [548, 217] on icon at bounding box center [546, 219] width 9 height 9
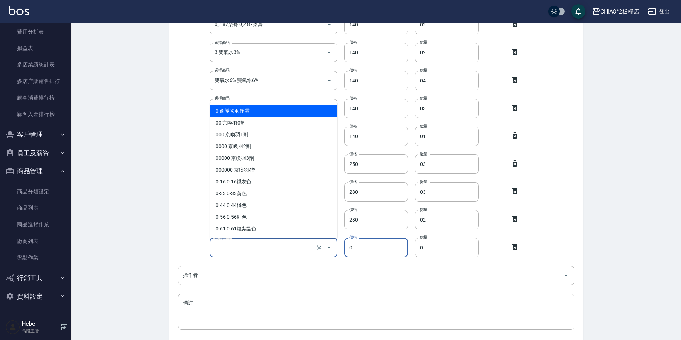
click at [276, 244] on input "選擇商品" at bounding box center [263, 247] width 101 height 12
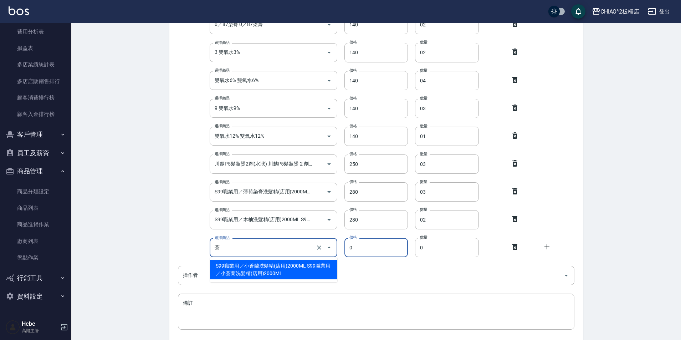
click at [261, 270] on li "S99職業用／小蒼蘭洗髮精(店用)2000ML S99職業用／小蒼蘭洗髮精(店用)2000ML" at bounding box center [273, 269] width 127 height 19
type input "S99職業用／小蒼蘭洗髮精(店用)2000ML S99職業用／小蒼蘭洗髮精(店用)2000ML"
type input "280"
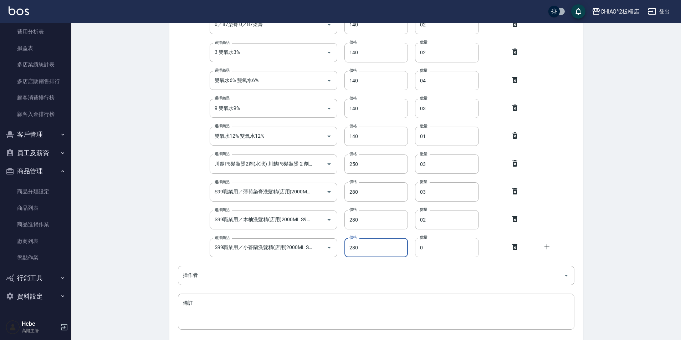
click at [431, 242] on input "0" at bounding box center [447, 247] width 64 height 19
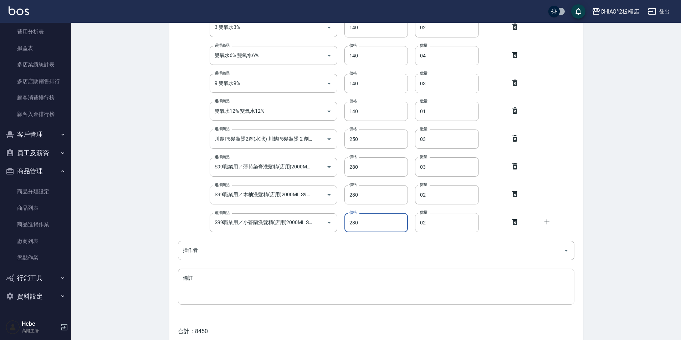
scroll to position [631, 0]
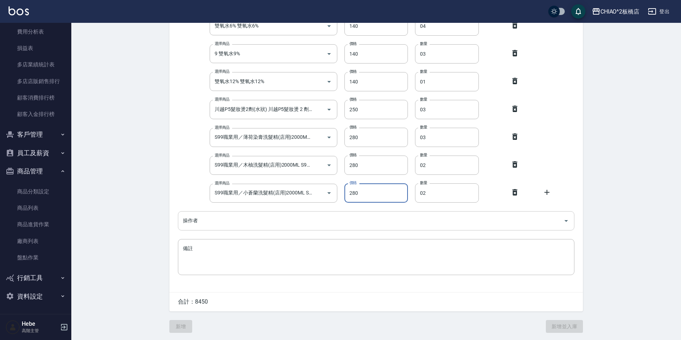
type input "02"
click at [217, 221] on input "操作者" at bounding box center [370, 220] width 379 height 12
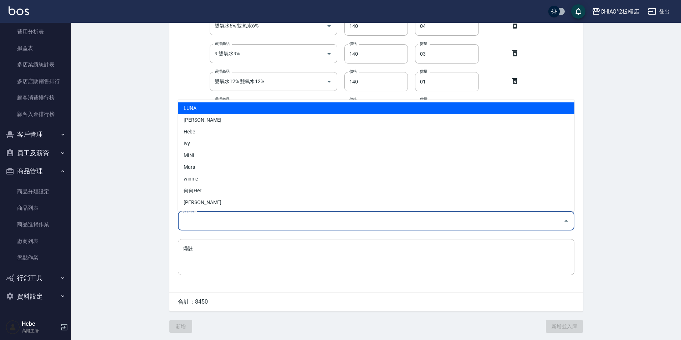
click at [202, 105] on li "LUNA" at bounding box center [376, 108] width 396 height 12
type input "LUNA"
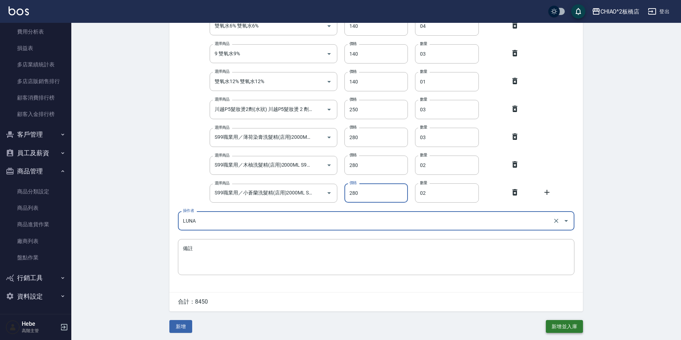
click at [565, 324] on button "新增並入庫" at bounding box center [564, 326] width 37 height 13
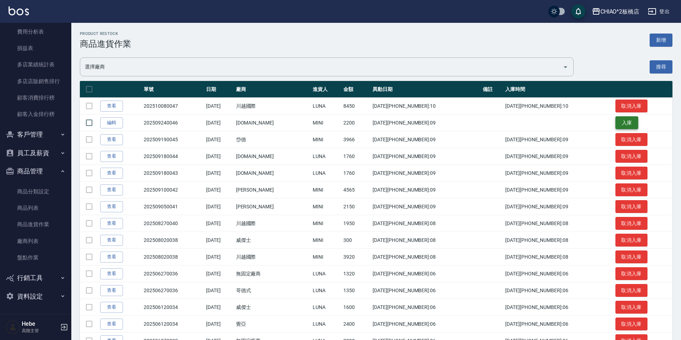
click at [615, 122] on button "入庫" at bounding box center [626, 122] width 23 height 13
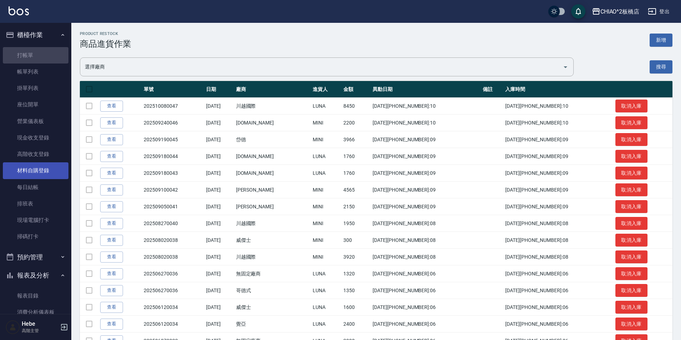
click at [47, 52] on link "打帳單" at bounding box center [36, 55] width 66 height 16
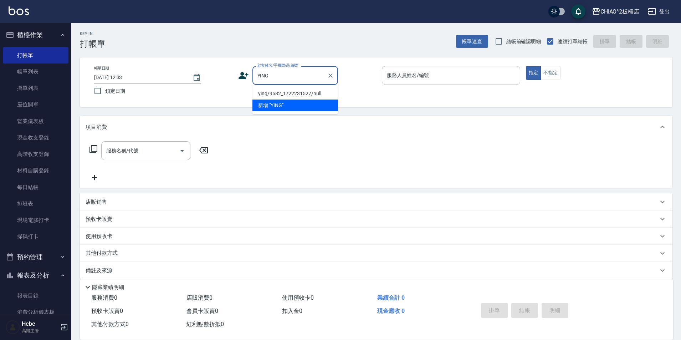
click at [273, 92] on li "ying/9582_1722231527/null" at bounding box center [295, 94] width 86 height 12
type input "ying/9582_1722231527/null"
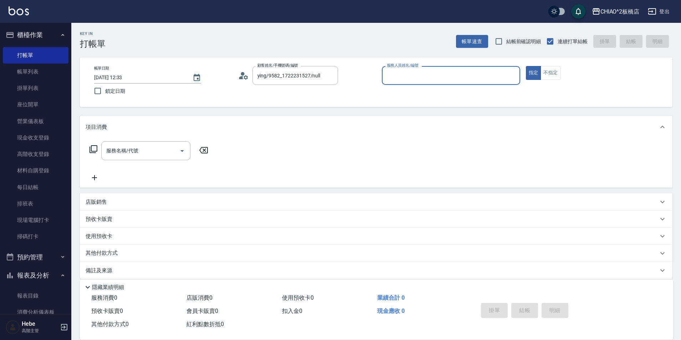
click at [246, 76] on icon at bounding box center [245, 77] width 4 height 4
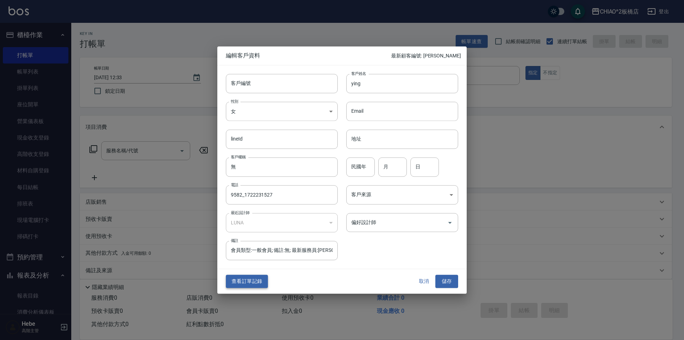
click at [246, 281] on button "查看訂單記錄" at bounding box center [247, 281] width 42 height 13
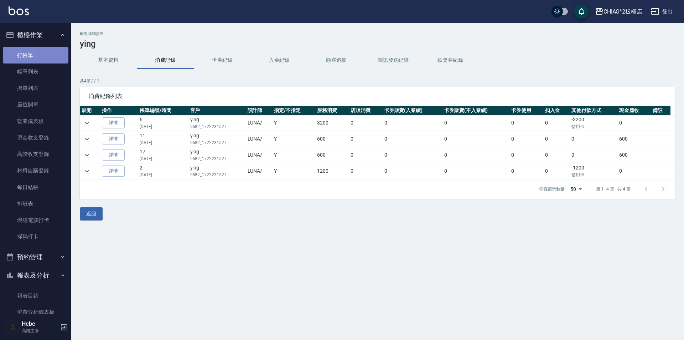
click at [56, 50] on link "打帳單" at bounding box center [36, 55] width 66 height 16
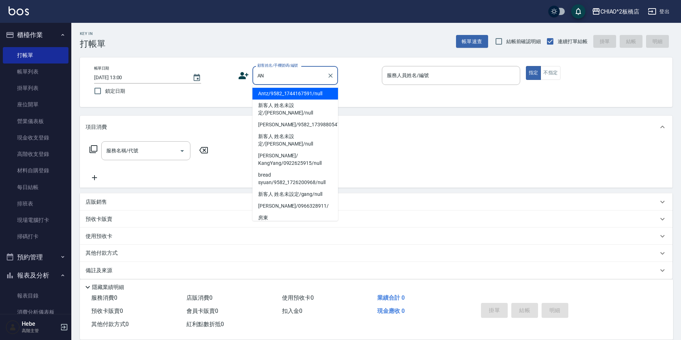
click at [289, 91] on li "Antz/9582_1744167591/null" at bounding box center [295, 94] width 86 height 12
type input "Antz/9582_1744167591/null"
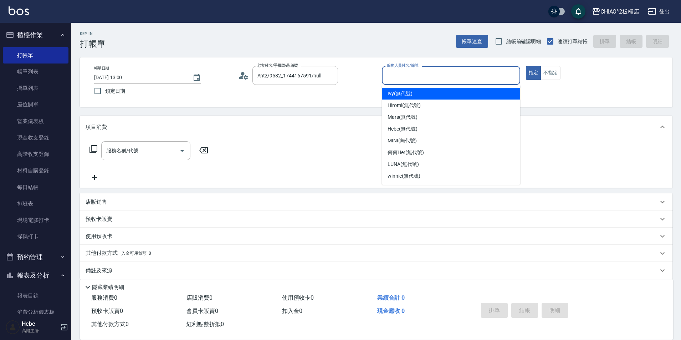
click at [408, 79] on input "服務人員姓名/編號" at bounding box center [451, 75] width 132 height 12
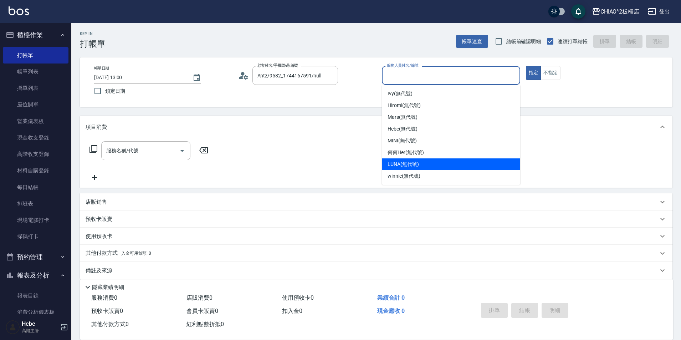
click at [406, 162] on span "LUNA (無代號)" at bounding box center [402, 163] width 31 height 7
type input "LUNA(無代號)"
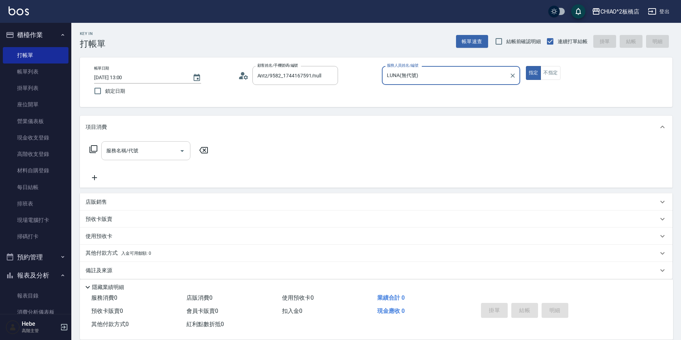
click at [175, 150] on input "服務名稱/代號" at bounding box center [140, 150] width 72 height 12
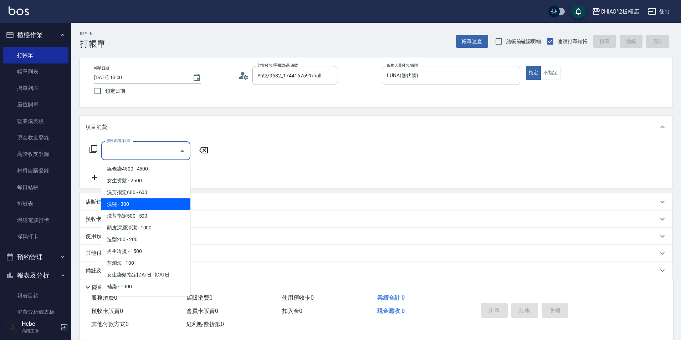
click at [155, 207] on span "洗髮 - 300" at bounding box center [145, 204] width 89 height 12
type input "洗髮(96679)"
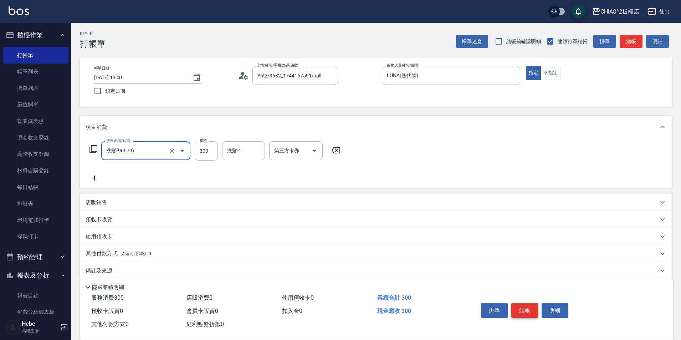
click at [525, 308] on button "結帳" at bounding box center [524, 310] width 27 height 15
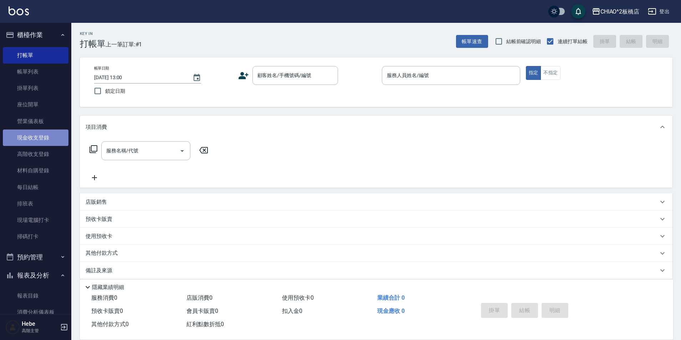
click at [40, 141] on link "現金收支登錄" at bounding box center [36, 137] width 66 height 16
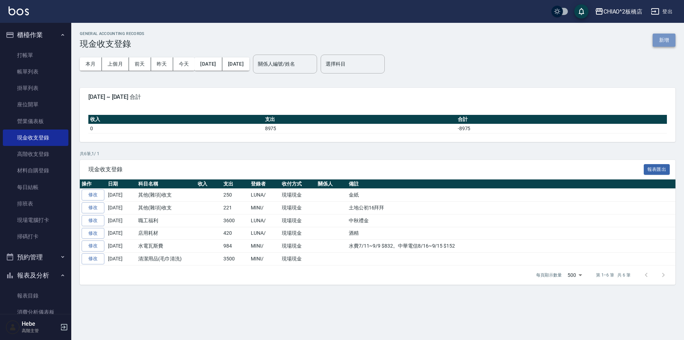
click at [665, 38] on button "新增" at bounding box center [664, 39] width 23 height 13
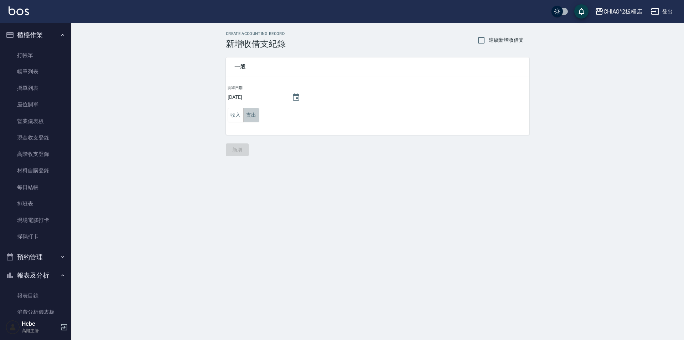
click at [251, 114] on button "支出" at bounding box center [251, 115] width 16 height 15
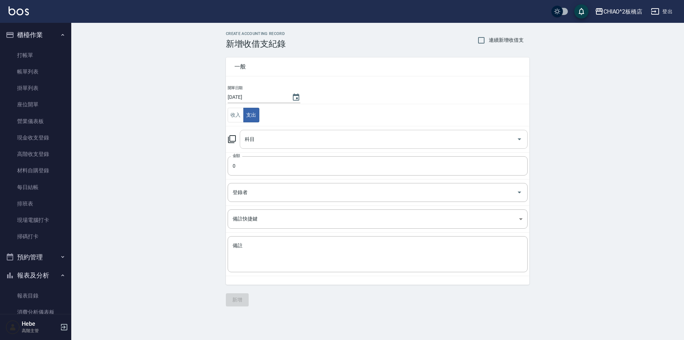
click at [255, 137] on input "科目" at bounding box center [378, 139] width 271 height 12
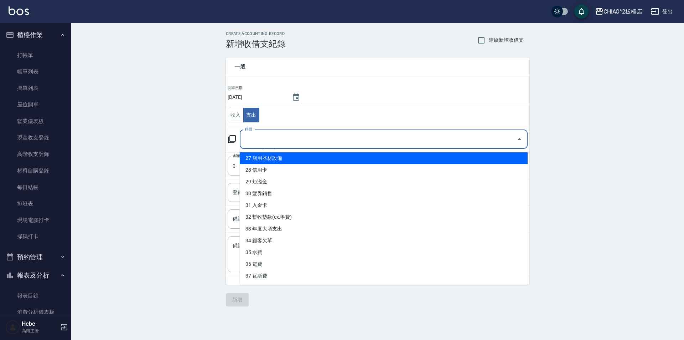
scroll to position [281, 0]
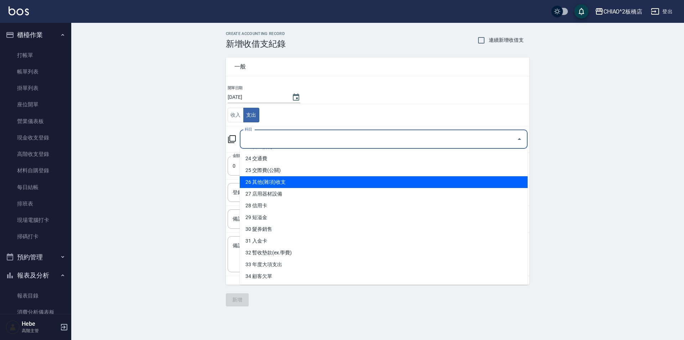
click at [268, 179] on li "26 其他(雜項)收支" at bounding box center [384, 182] width 288 height 12
type input "26 其他(雜項)收支"
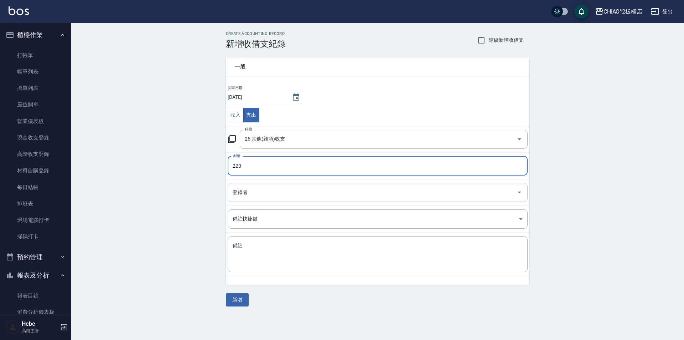
type input "220"
click at [234, 196] on input "登錄者" at bounding box center [372, 192] width 283 height 12
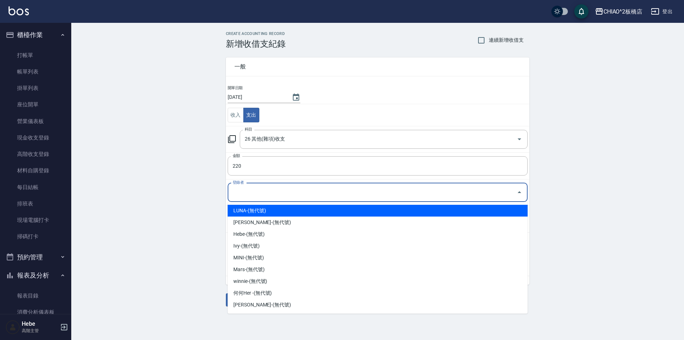
click at [244, 215] on li "LUNA-(無代號)" at bounding box center [378, 211] width 300 height 12
type input "LUNA-(無代號)"
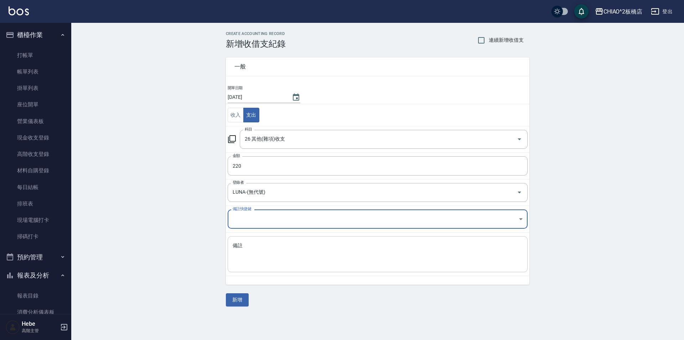
click at [247, 239] on div "x 備註" at bounding box center [378, 254] width 300 height 36
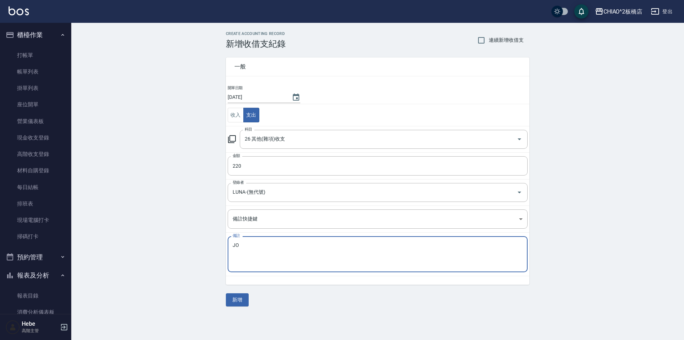
type textarea "J"
click at [277, 246] on textarea "廁所衛生紙盒" at bounding box center [378, 254] width 290 height 24
type textarea "廁所衛生紙架"
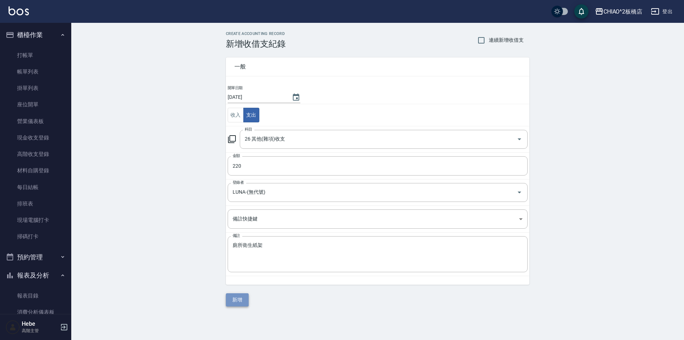
click at [237, 296] on button "新增" at bounding box center [237, 299] width 23 height 13
